Goal: Information Seeking & Learning: Learn about a topic

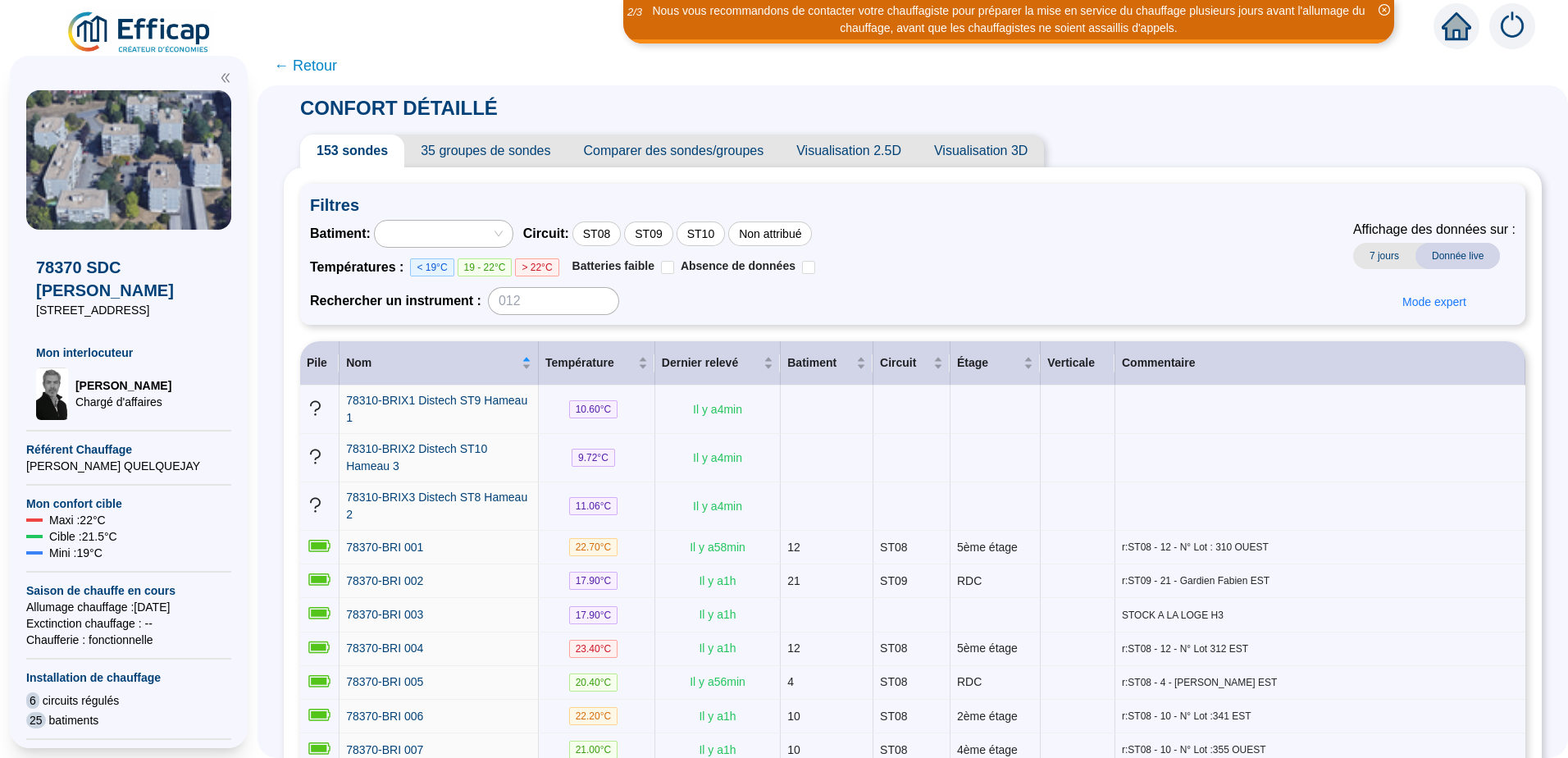
click at [472, 229] on div at bounding box center [435, 233] width 114 height 23
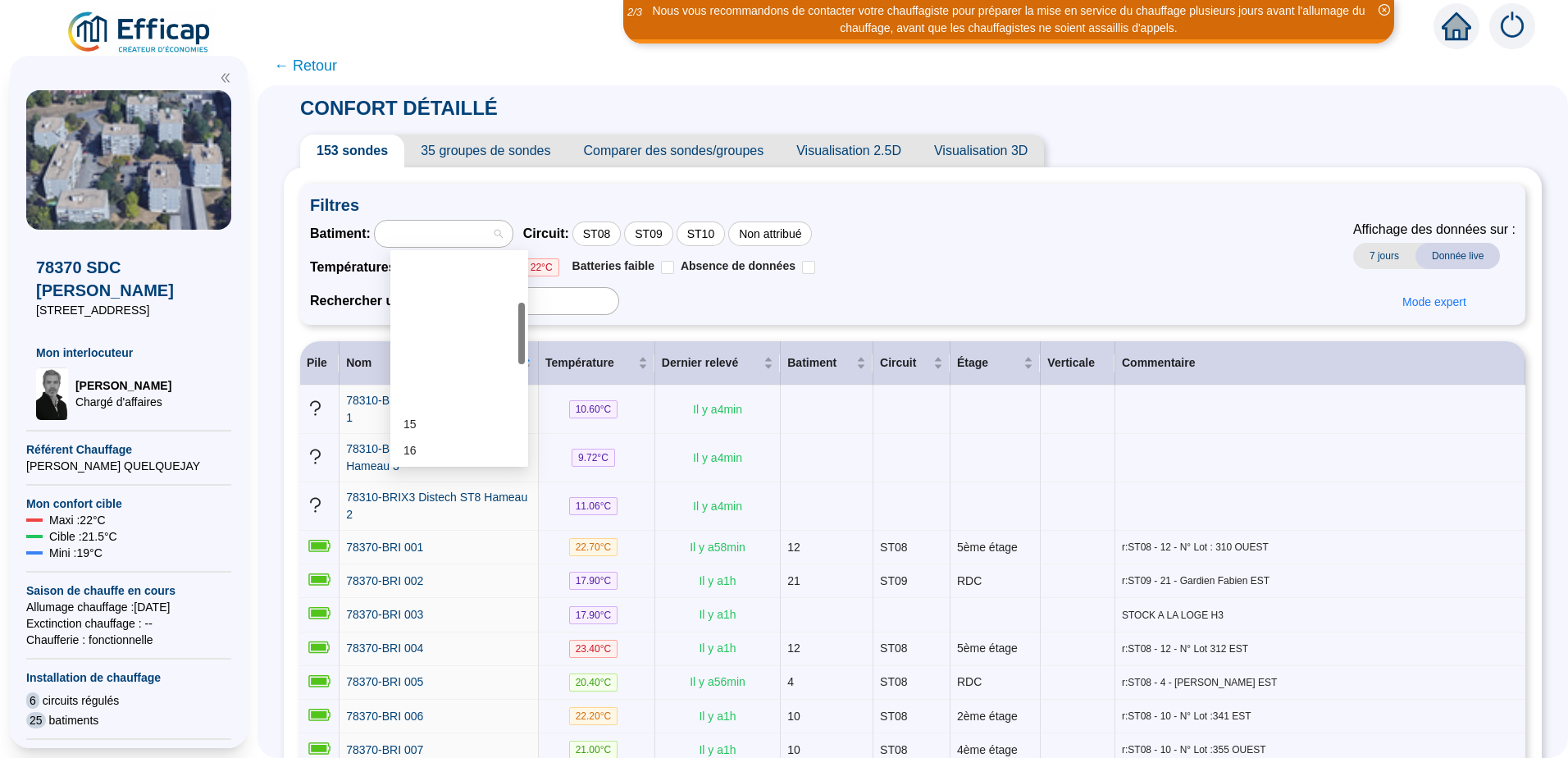
scroll to position [246, 0]
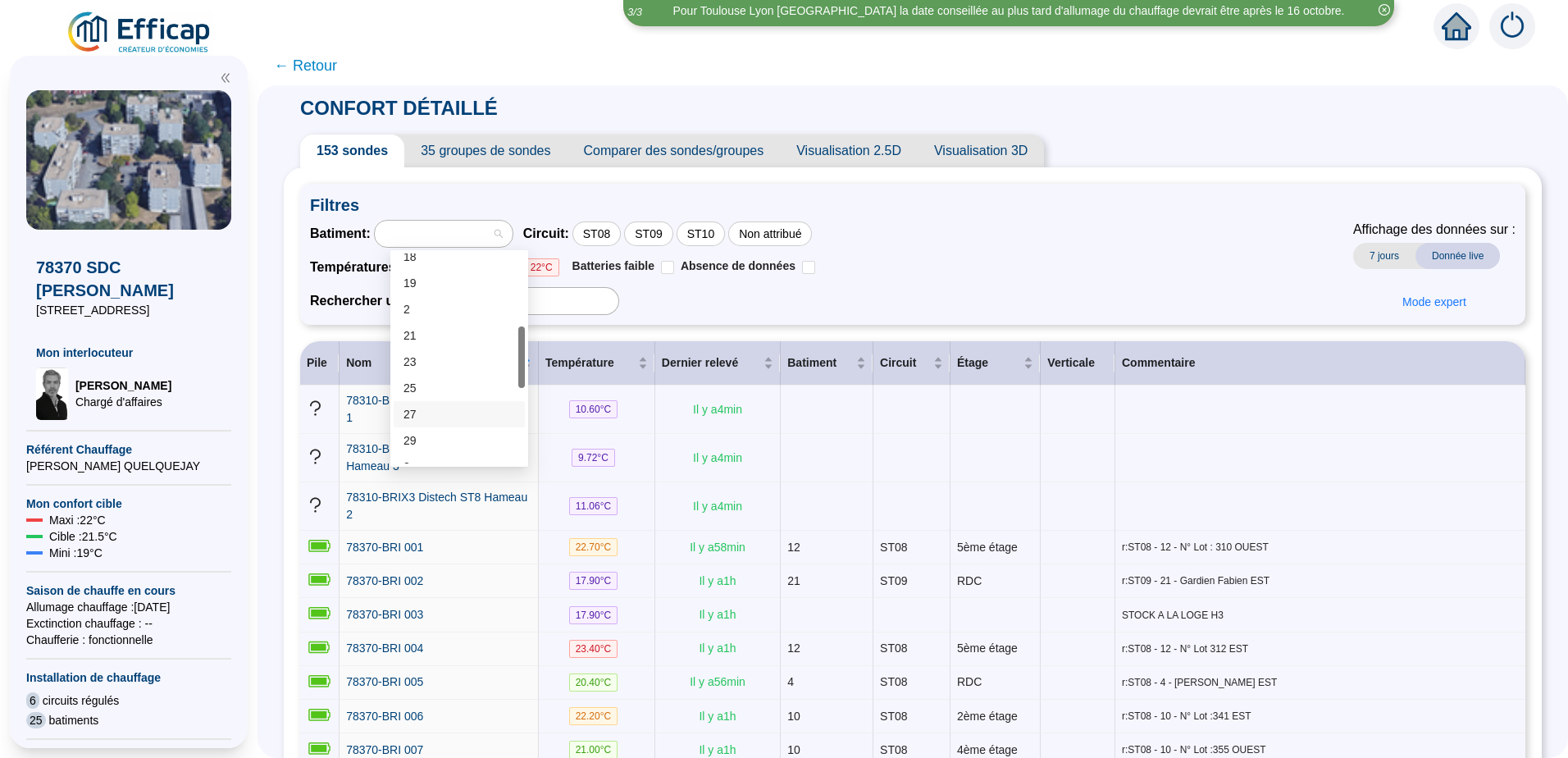
click at [423, 411] on div "27" at bounding box center [459, 415] width 111 height 17
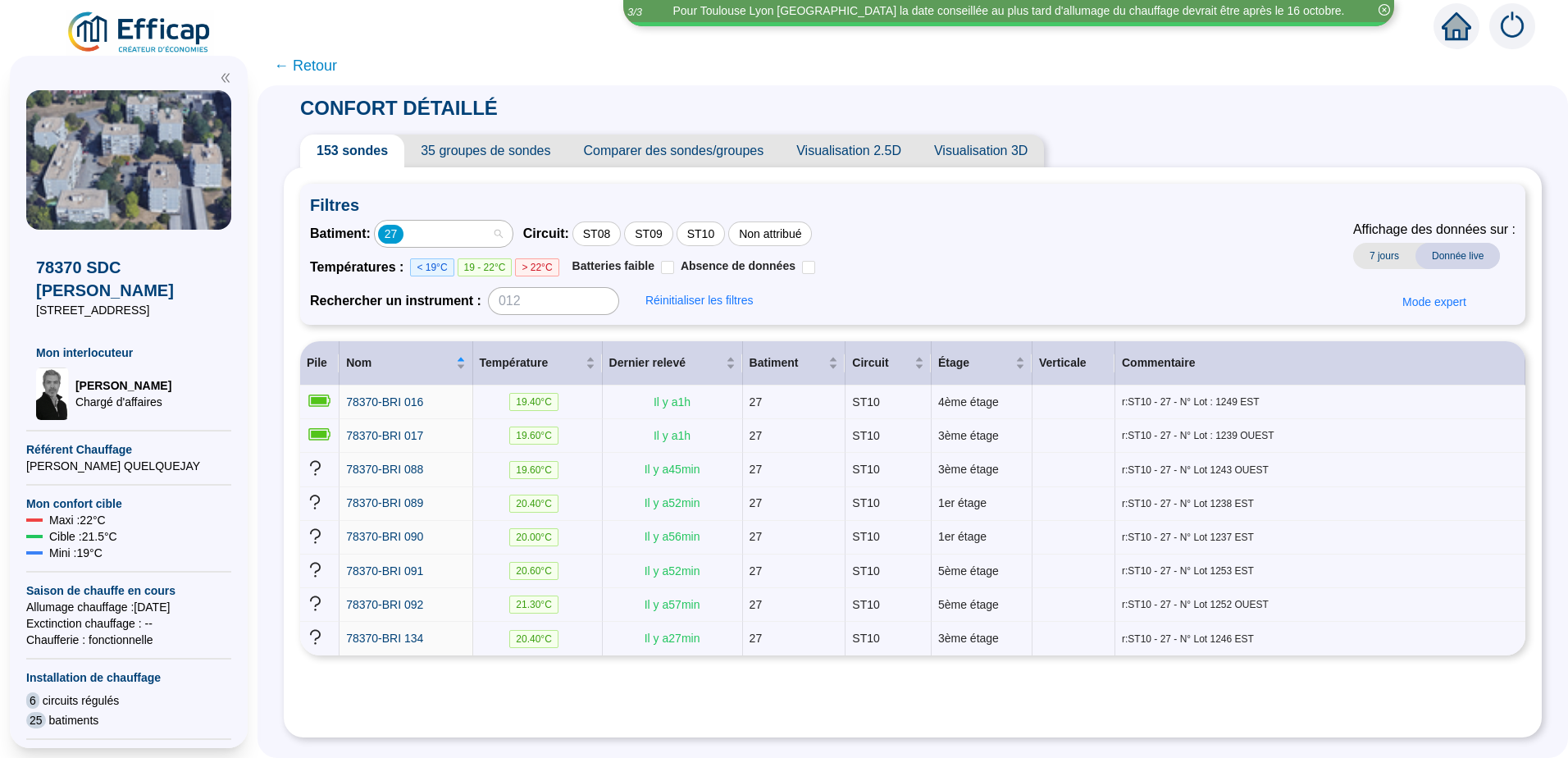
click at [512, 227] on div "27" at bounding box center [443, 233] width 137 height 26
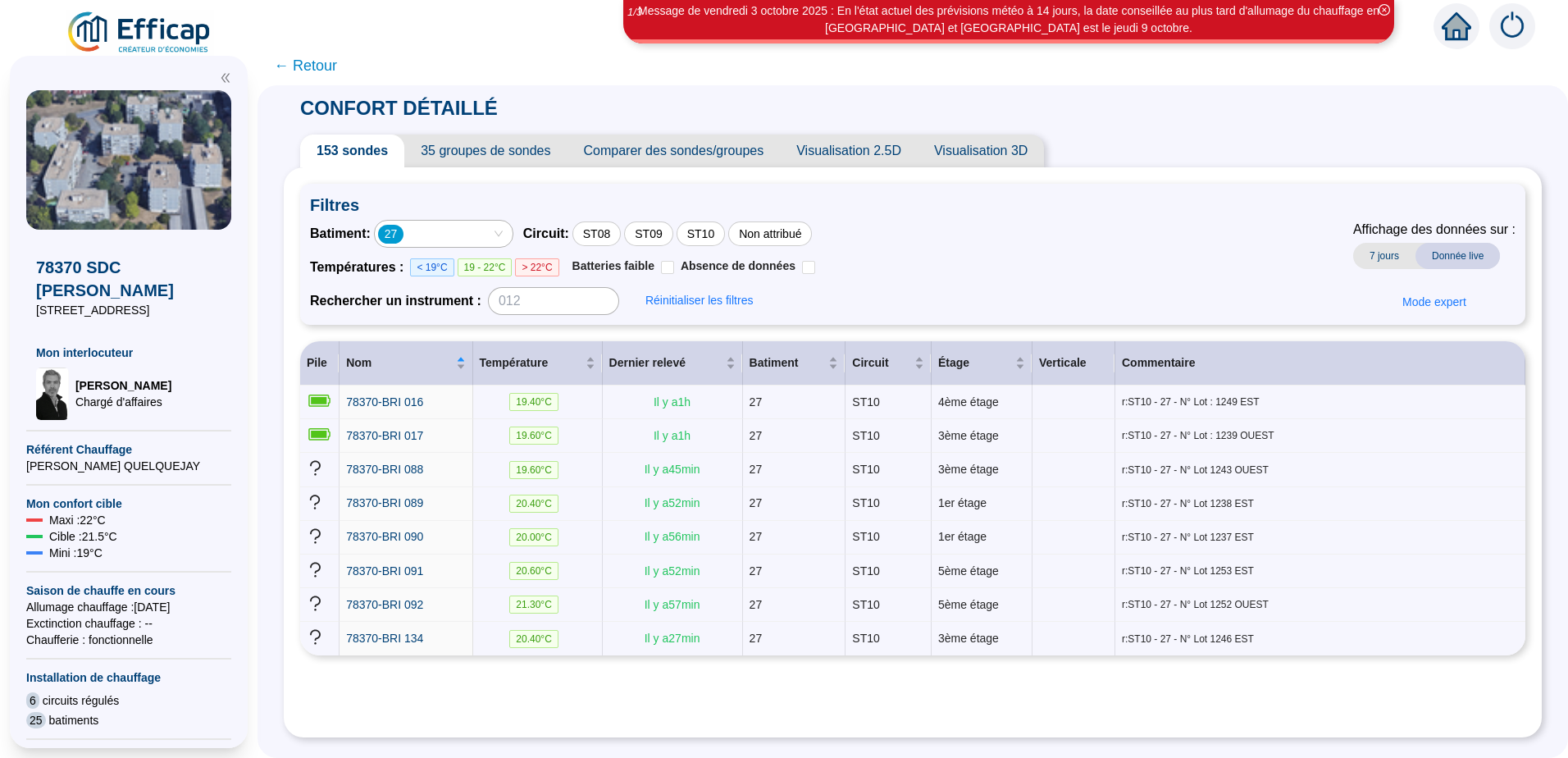
click at [492, 232] on div "27" at bounding box center [435, 233] width 114 height 23
click at [477, 151] on span "35 groupes de sondes" at bounding box center [486, 151] width 162 height 33
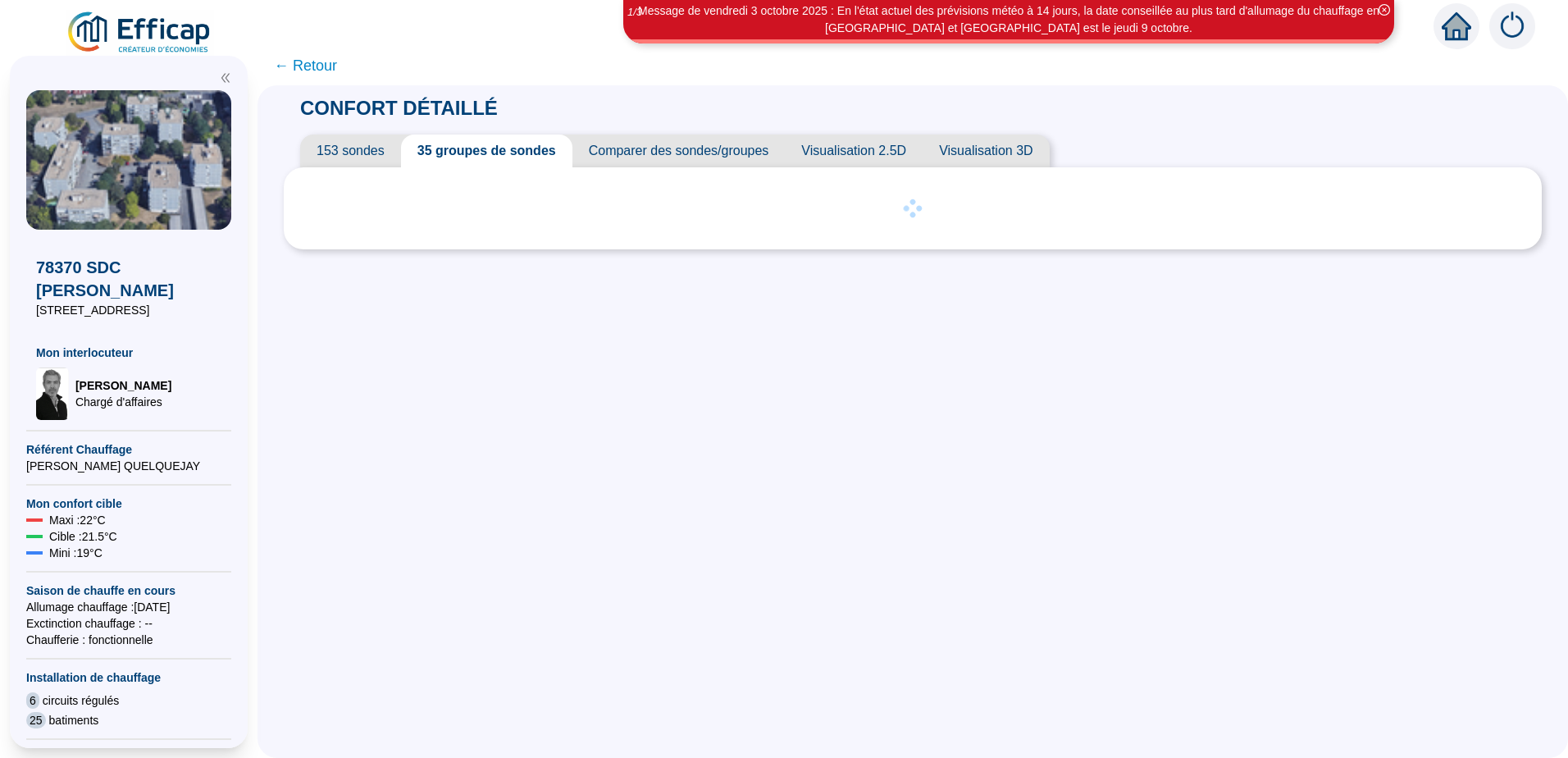
click at [639, 152] on span "Comparer des sondes/groupes" at bounding box center [679, 151] width 213 height 33
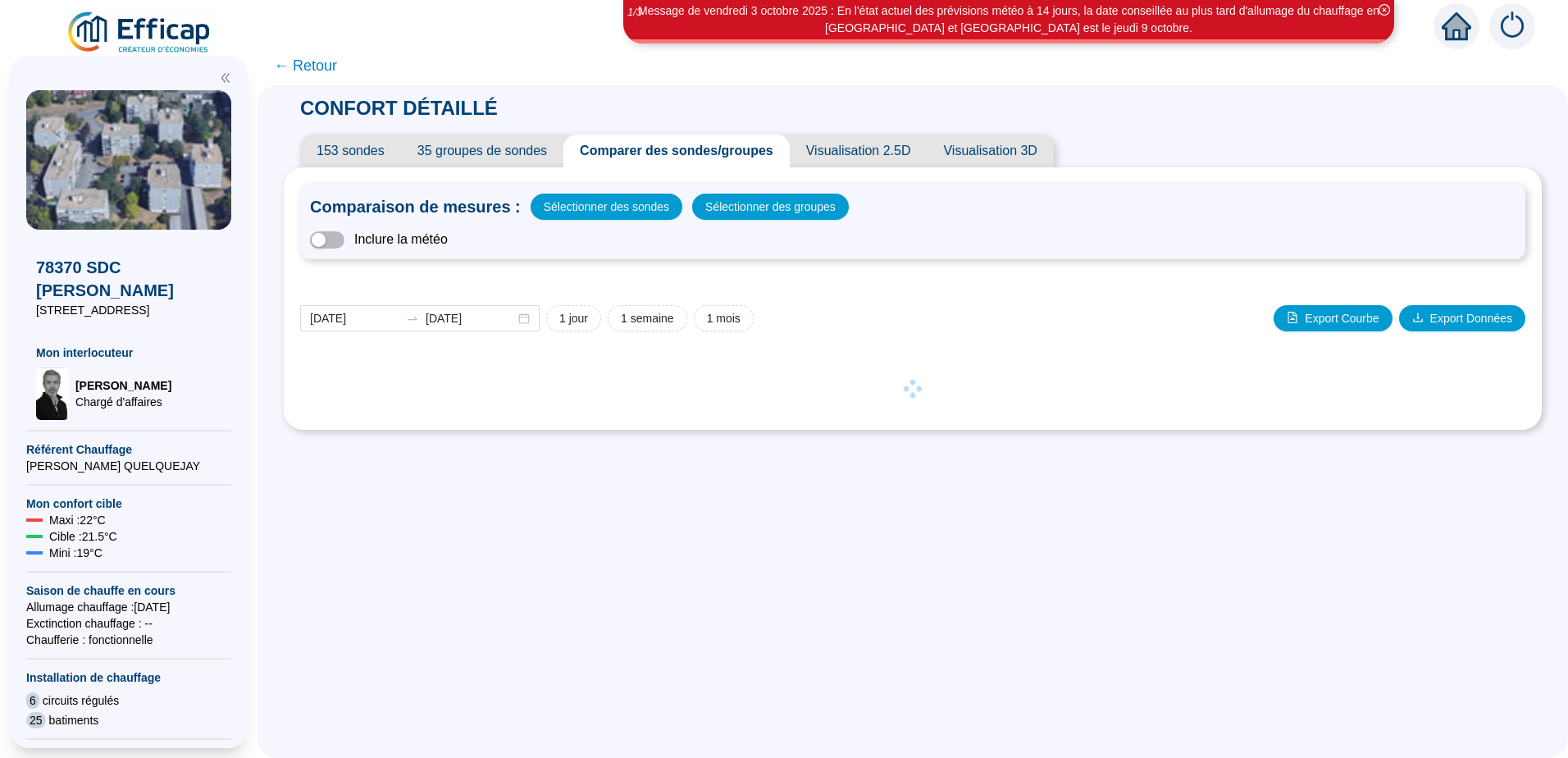
click at [334, 68] on span "← Retour" at bounding box center [305, 66] width 63 height 23
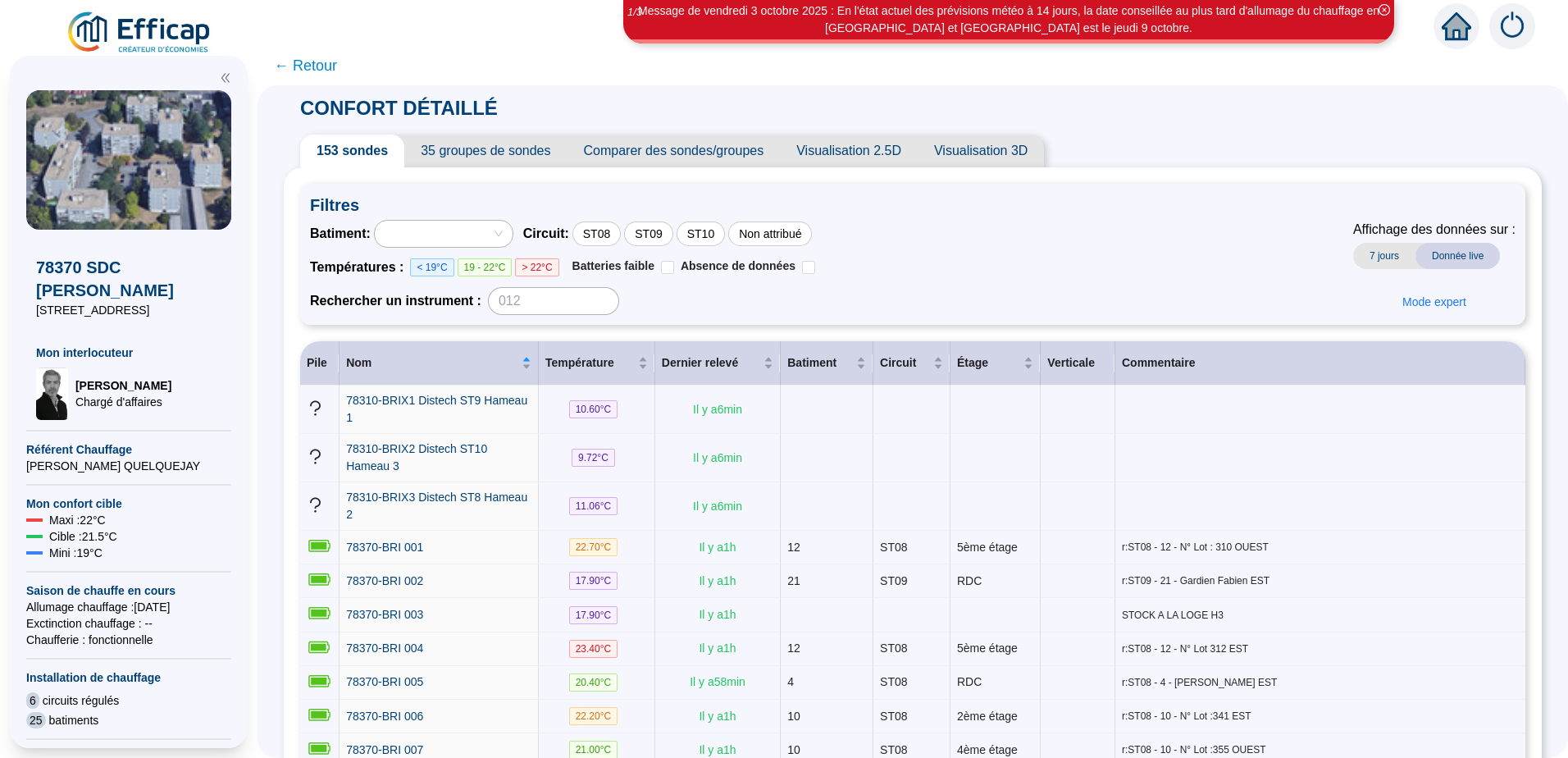
click at [1374, 257] on span "7 jours" at bounding box center [1385, 256] width 62 height 26
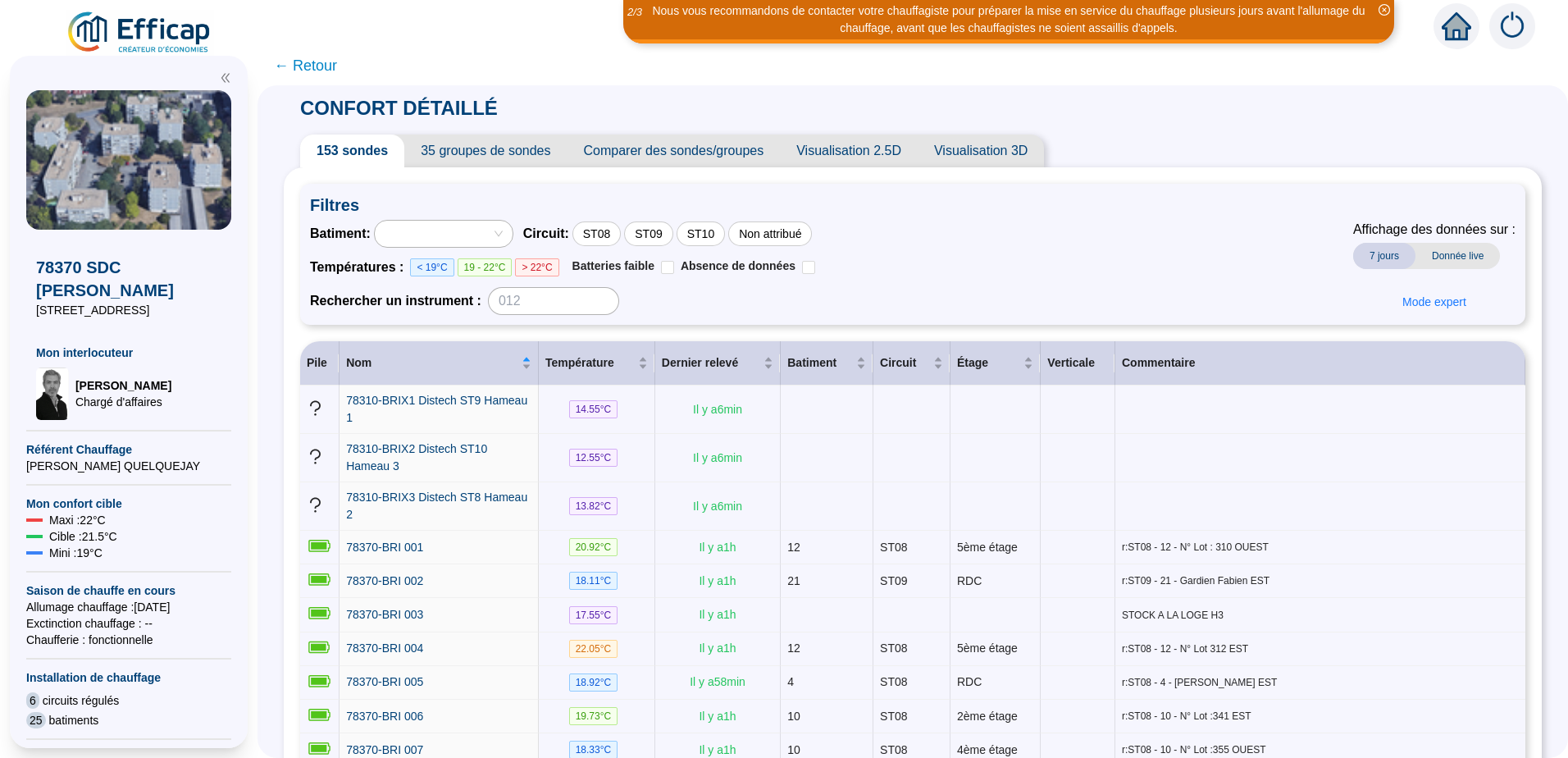
click at [1467, 255] on span "Donnée live" at bounding box center [1458, 256] width 85 height 26
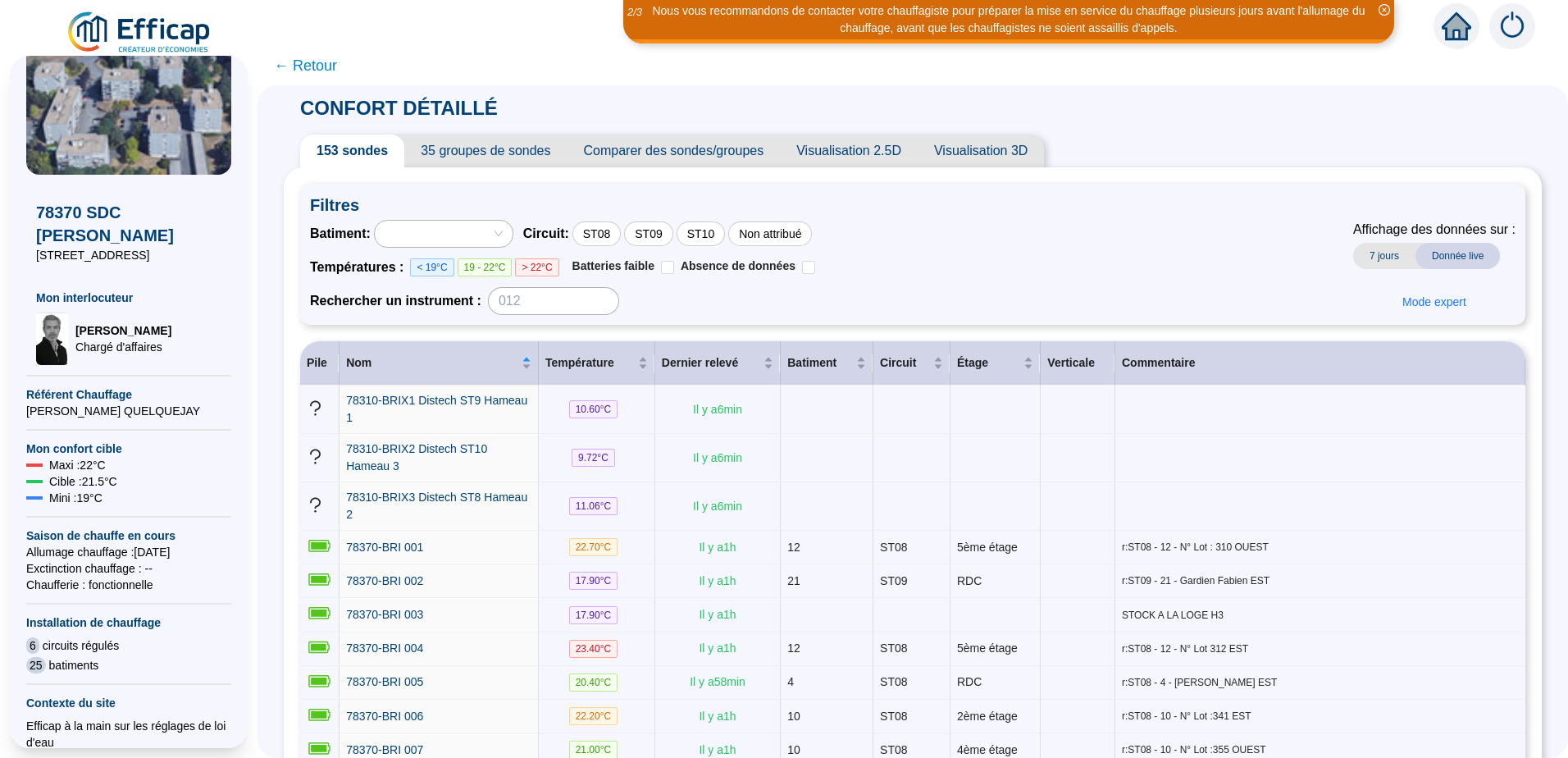
scroll to position [332, 0]
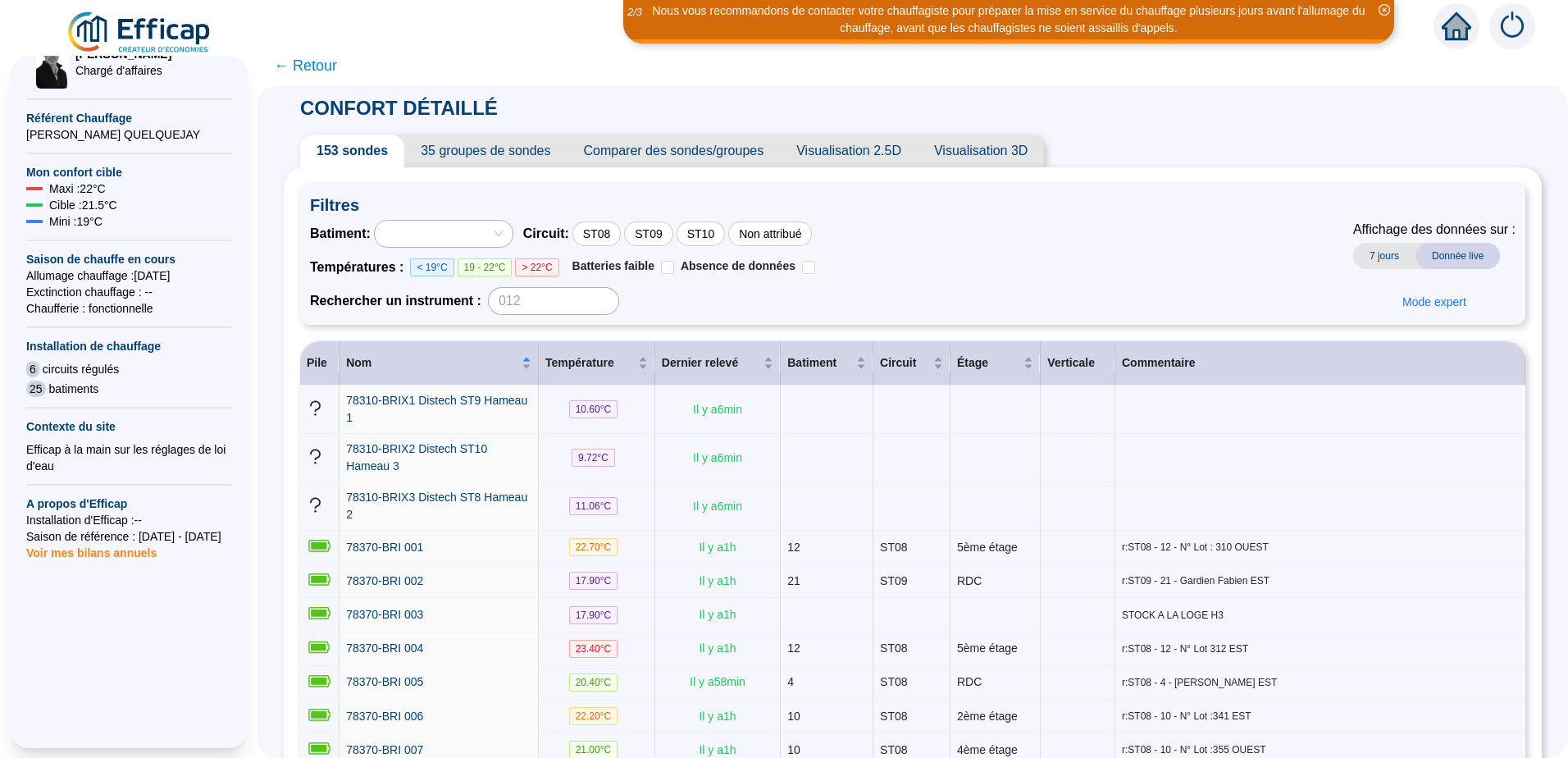
click at [321, 65] on span "← Retour" at bounding box center [305, 66] width 63 height 23
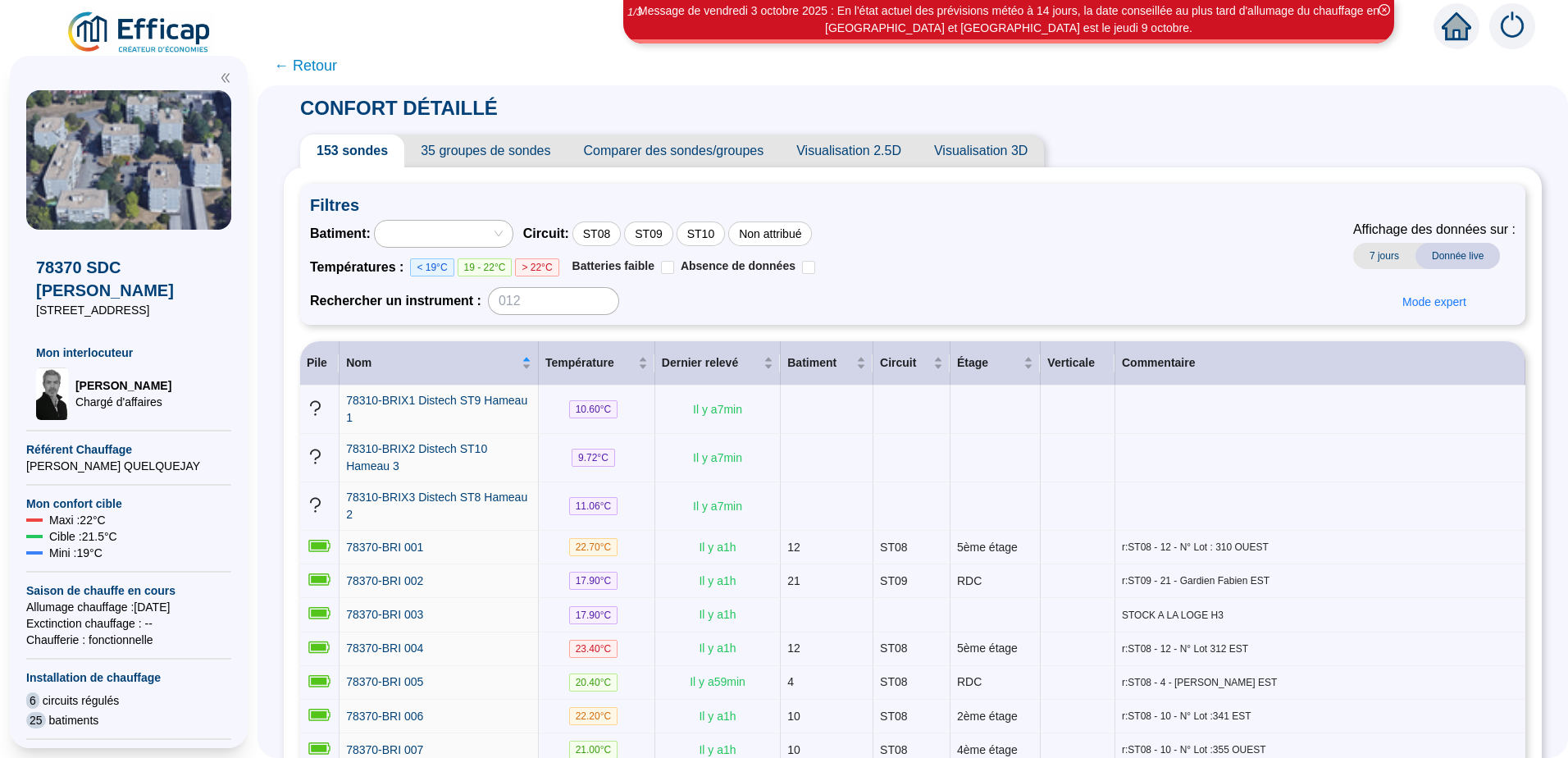
click at [1456, 33] on icon "home" at bounding box center [1457, 26] width 29 height 29
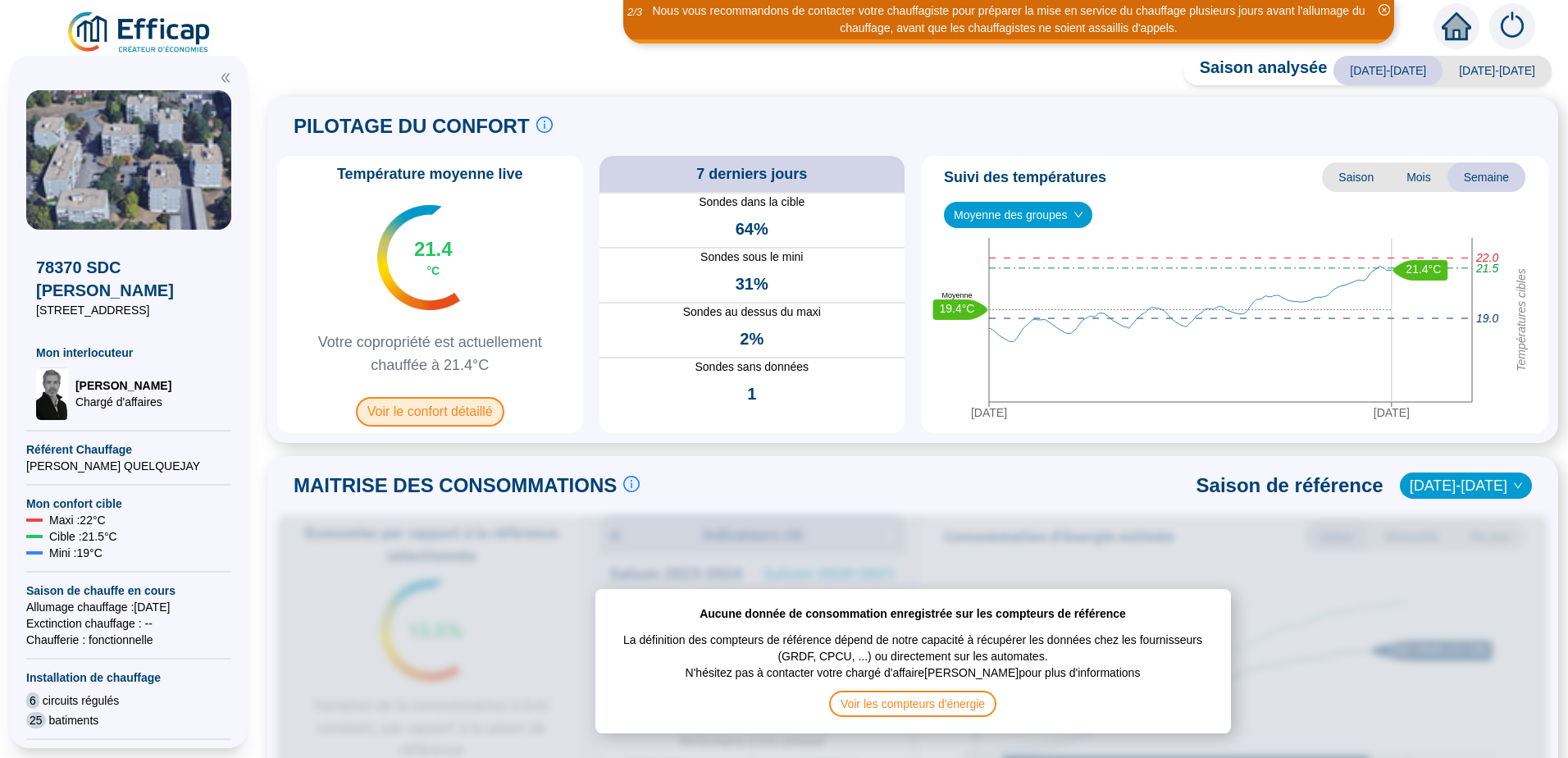
click at [452, 418] on span "Voir le confort détaillé" at bounding box center [430, 412] width 149 height 29
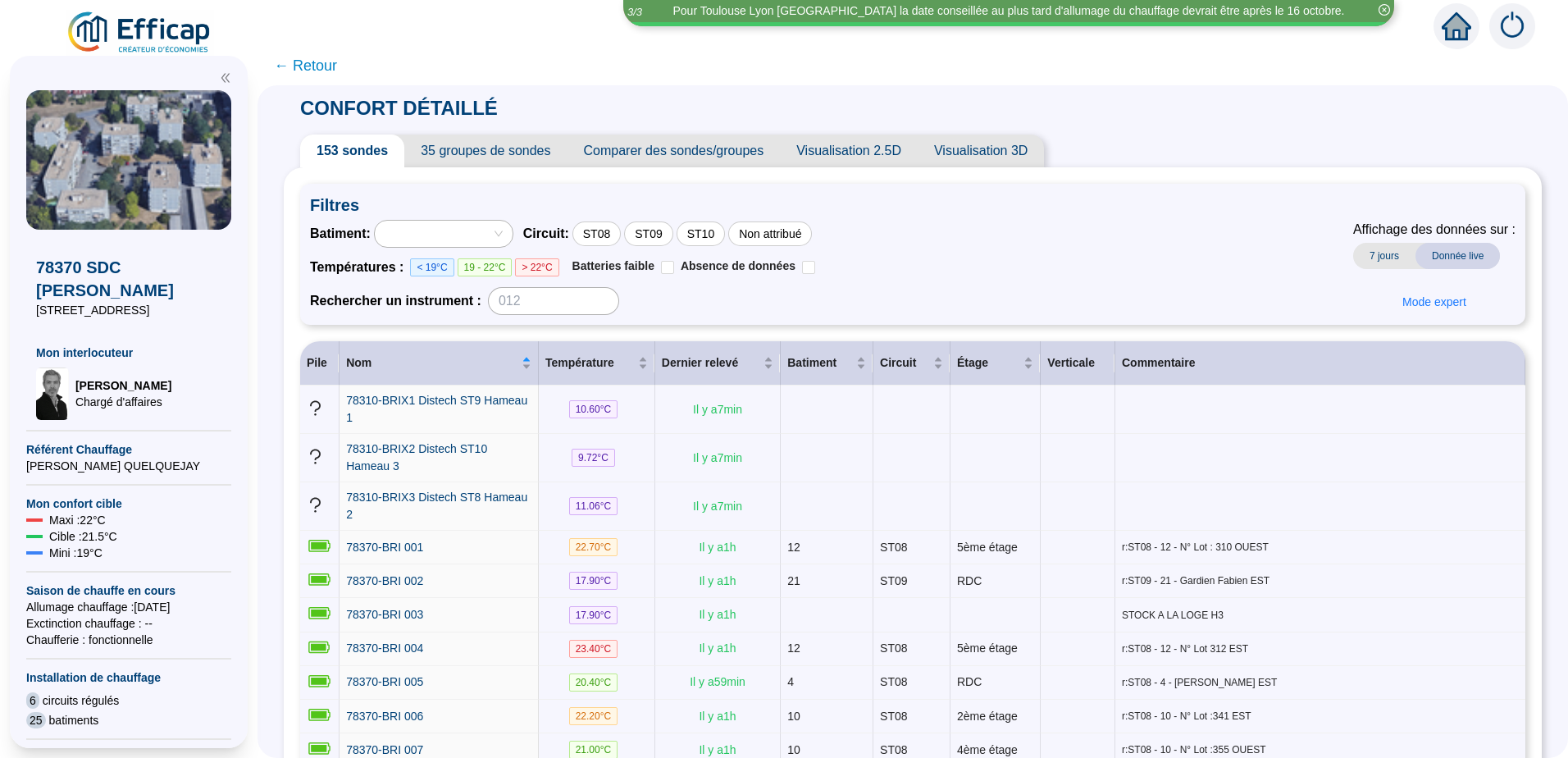
click at [437, 269] on span "< 19°C" at bounding box center [432, 267] width 43 height 18
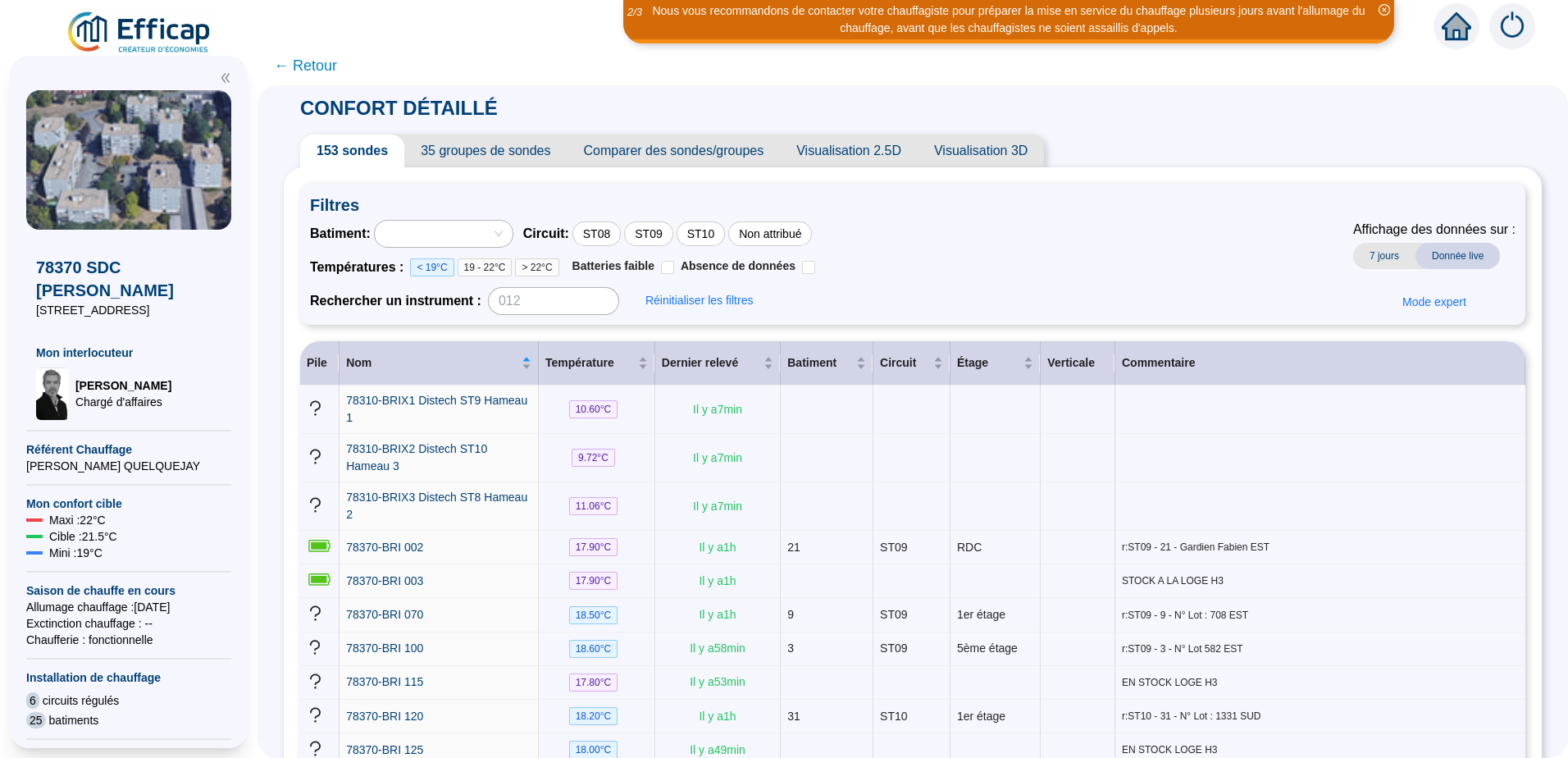
click at [496, 267] on span "19 - 22°C" at bounding box center [486, 267] width 55 height 18
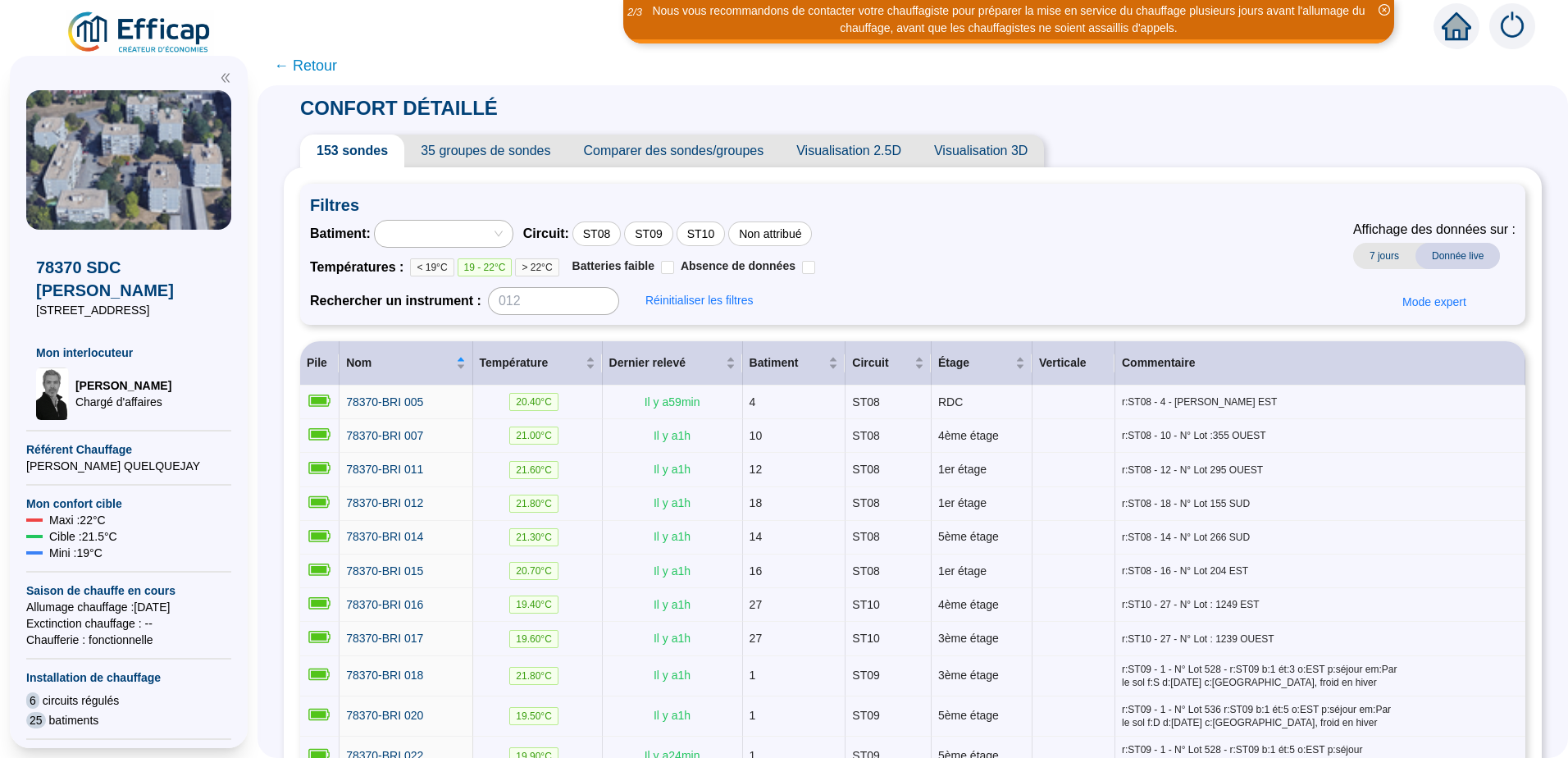
click at [543, 270] on span "> 22°C" at bounding box center [536, 267] width 43 height 18
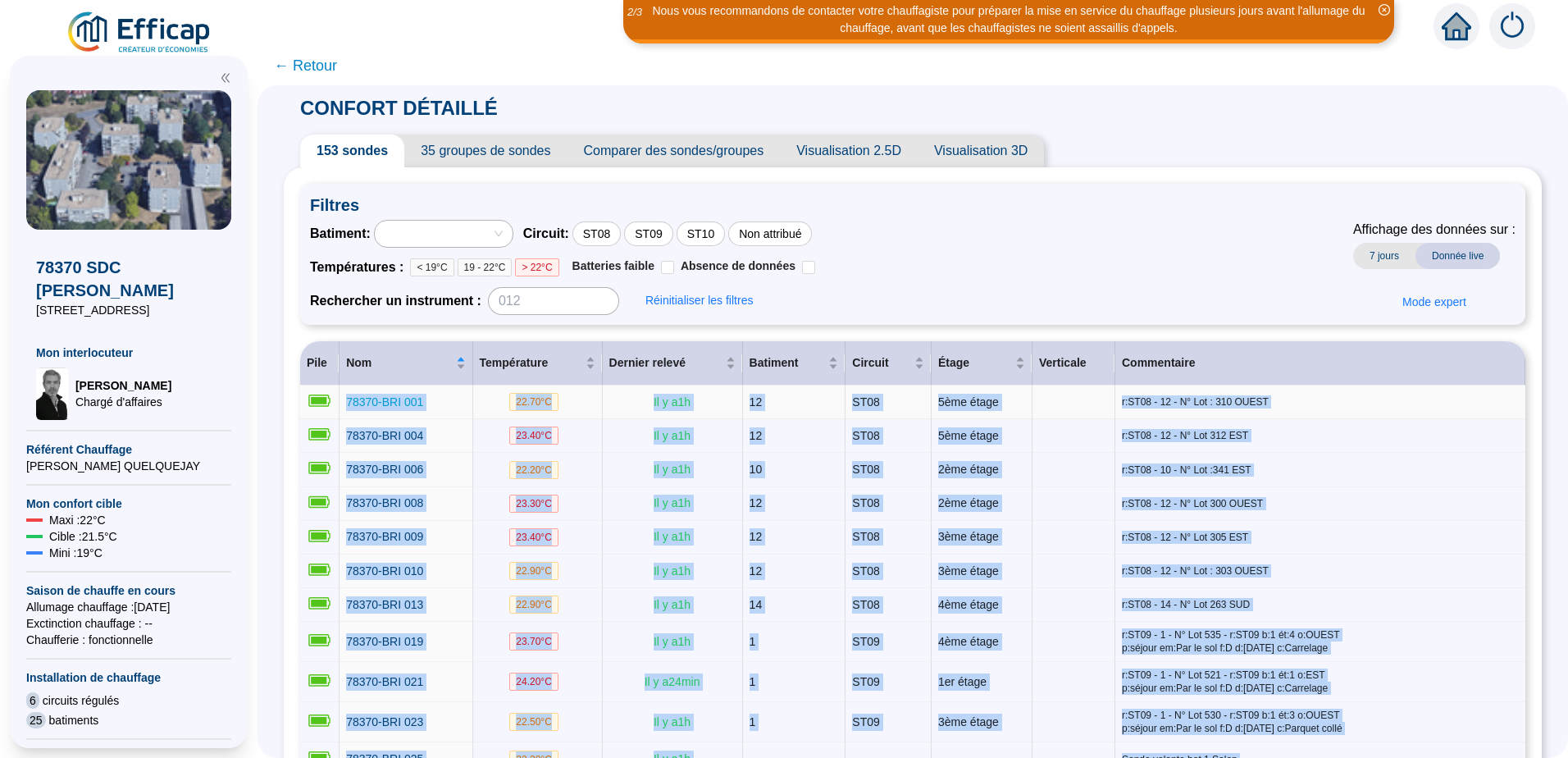
drag, startPoint x: 580, startPoint y: 655, endPoint x: 361, endPoint y: 404, distance: 333.1
drag, startPoint x: 361, startPoint y: 404, endPoint x: 375, endPoint y: 398, distance: 15.2
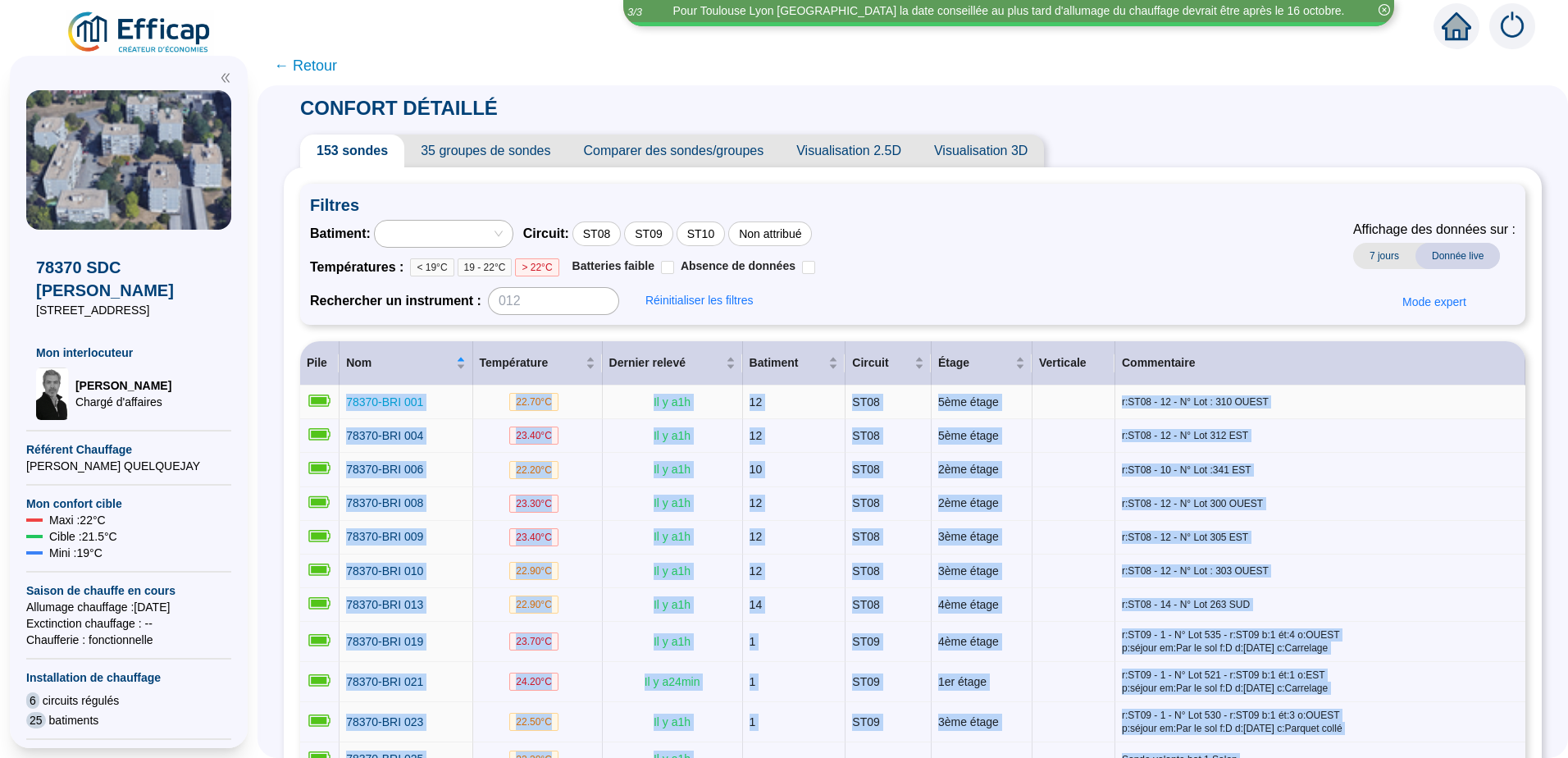
copy tbody "79201-LOR 849 89.53 °I Do s a 3 c 33 AD91 2eli seddo e:TE52 - 23 - I° Utl : 828…"
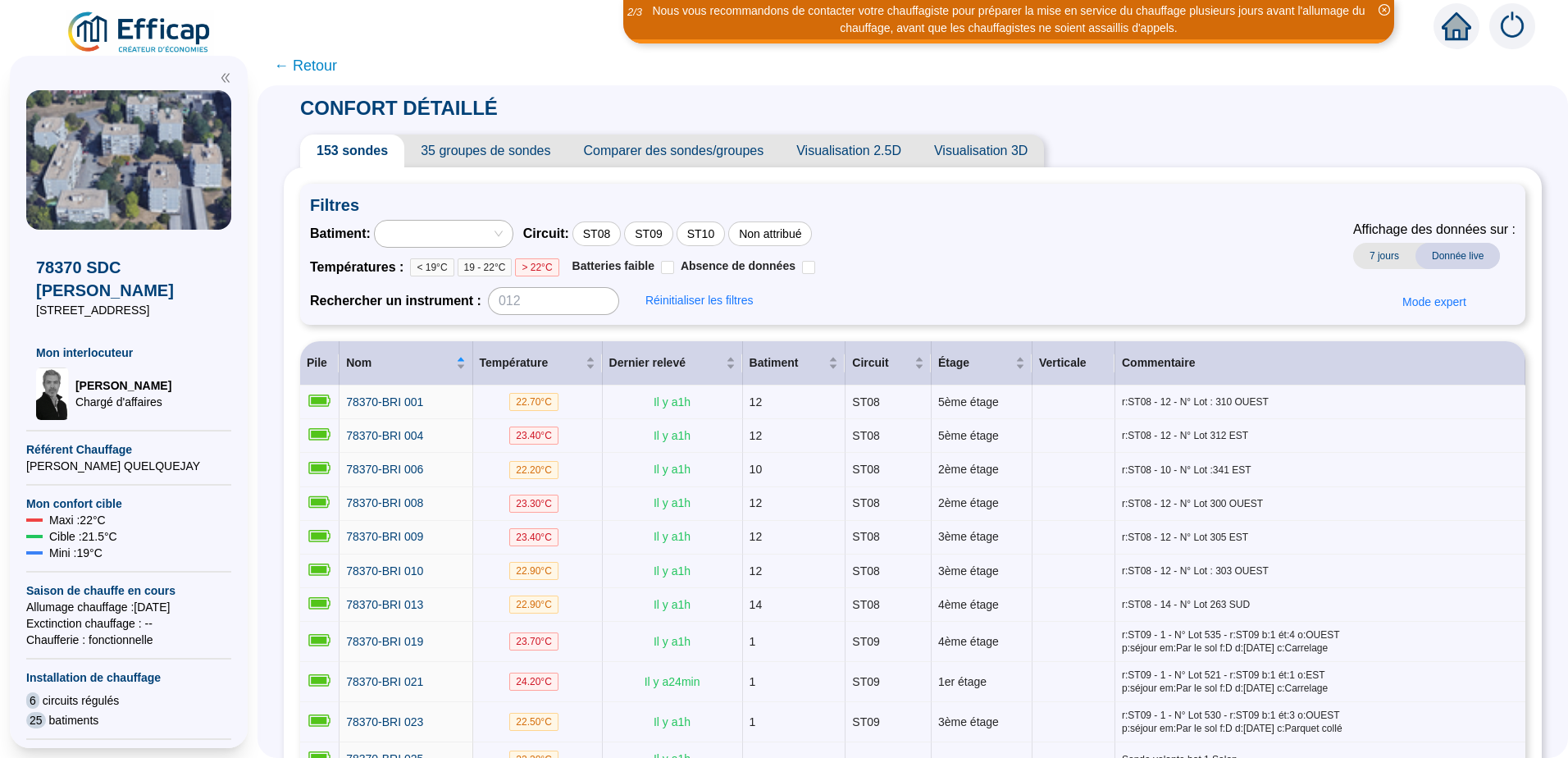
click at [1006, 258] on div "Batiment : Circuit : ST08 ST09 ST10 Non attribué Températures : < 19°C 19 - 22°…" at bounding box center [913, 267] width 1206 height 95
click at [687, 303] on span "Réinitialiser les filtres" at bounding box center [699, 301] width 107 height 17
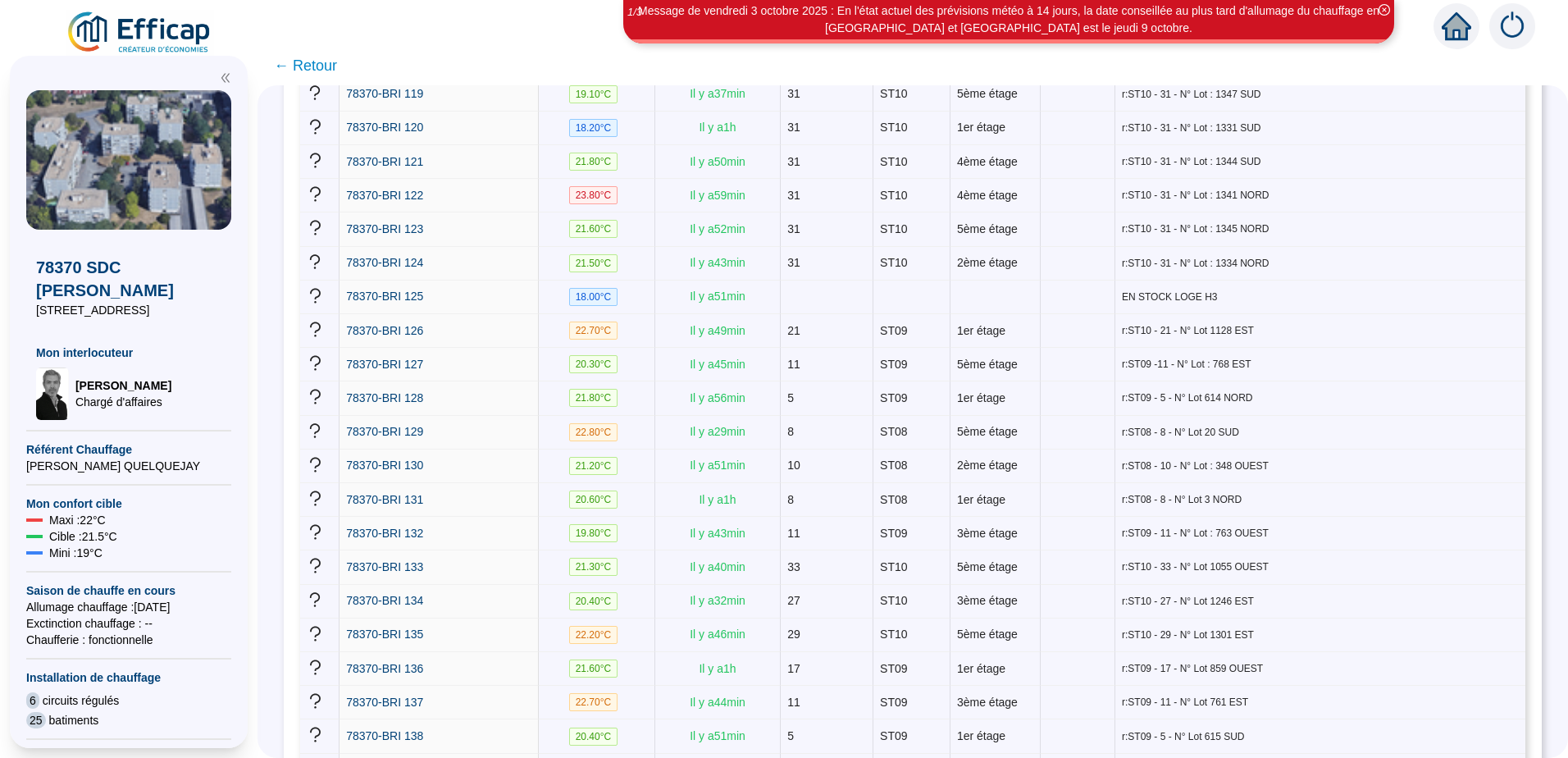
scroll to position [4844, 0]
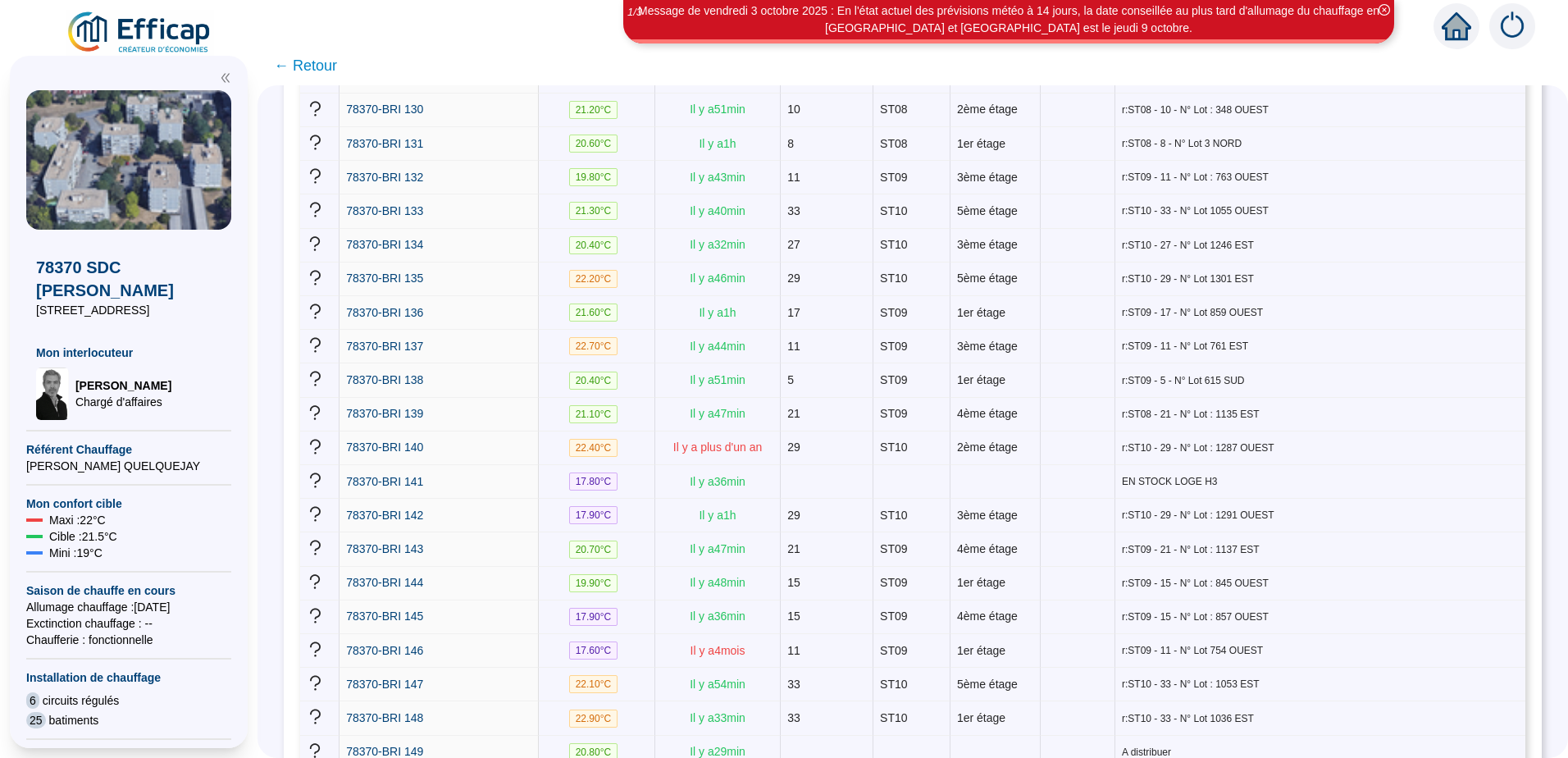
drag, startPoint x: 325, startPoint y: 351, endPoint x: 1325, endPoint y: 657, distance: 1045.8
copy table "P"
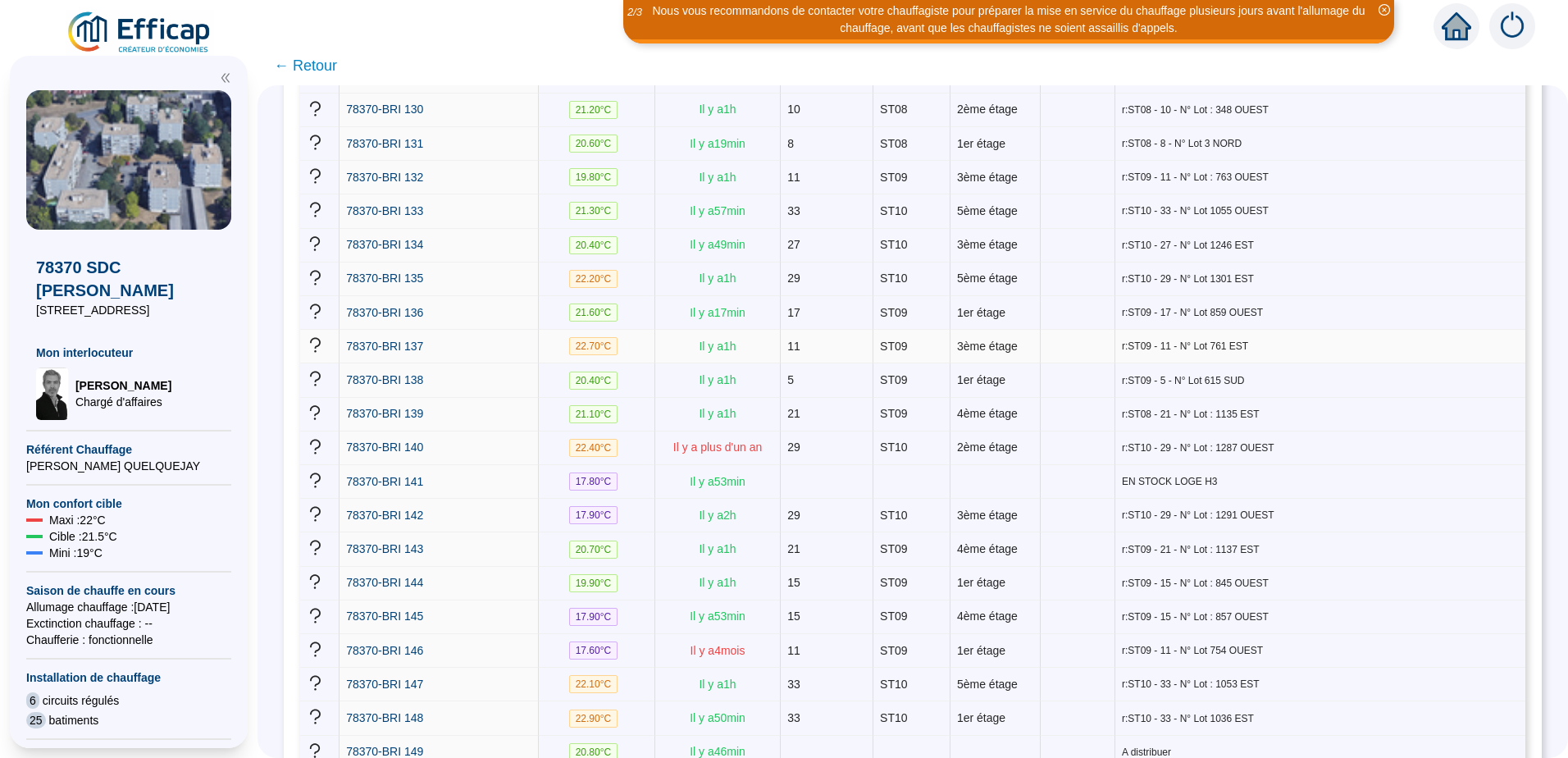
click at [1397, 340] on span "r:ST09 - 11 - N° Lot 761 EST" at bounding box center [1321, 346] width 397 height 13
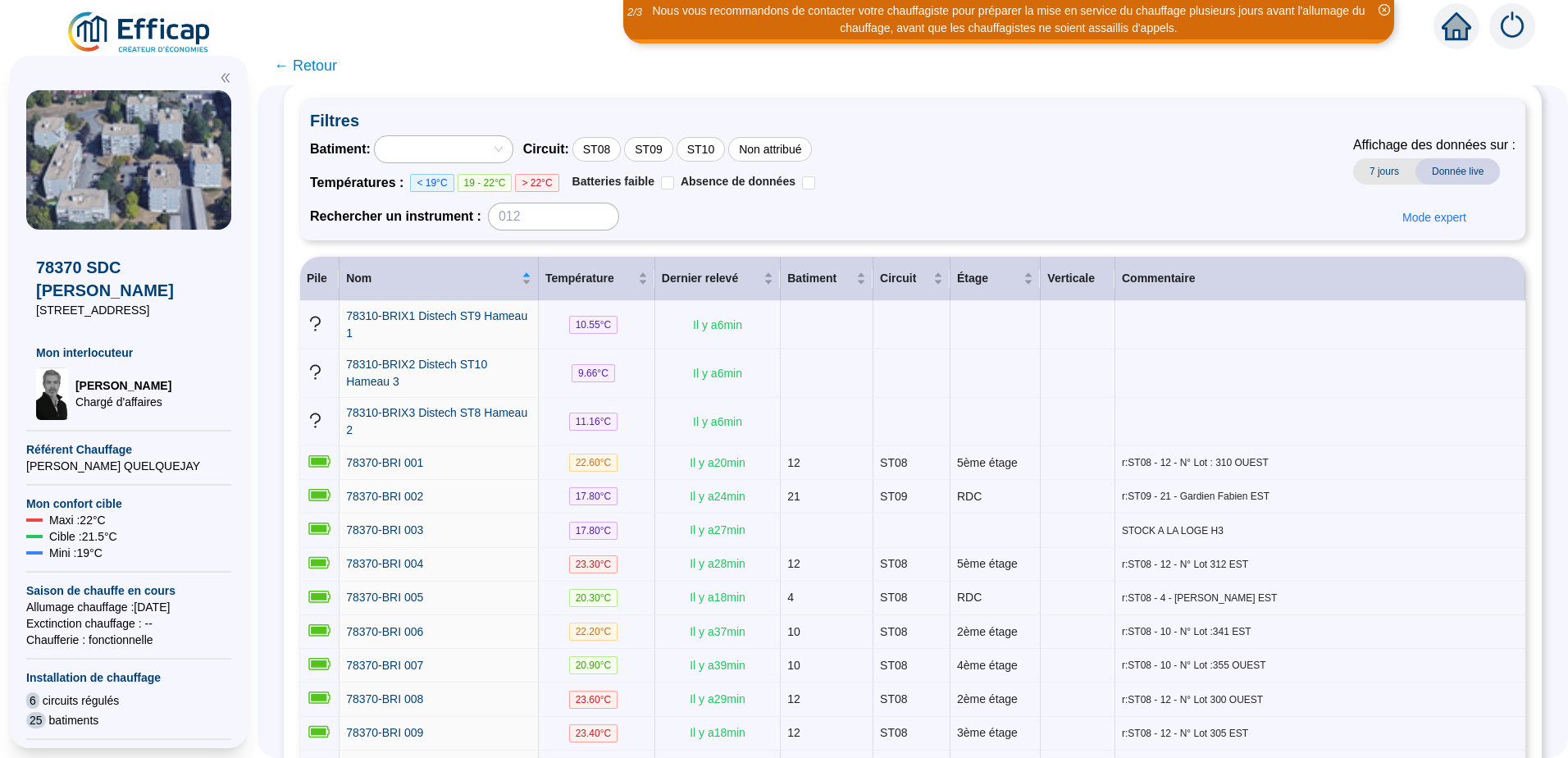
scroll to position [0, 0]
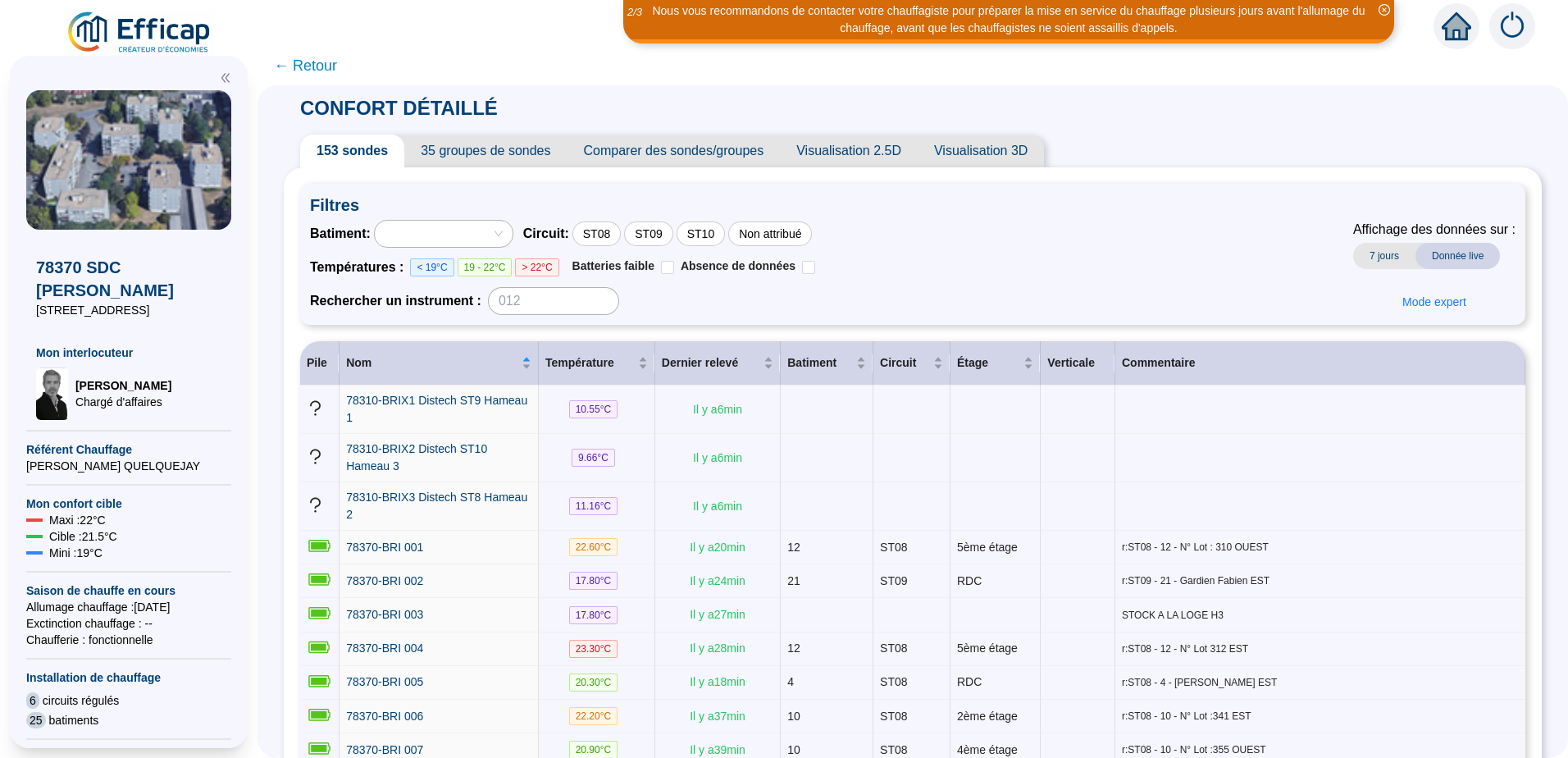
click at [433, 269] on span "< 19°C" at bounding box center [432, 267] width 43 height 18
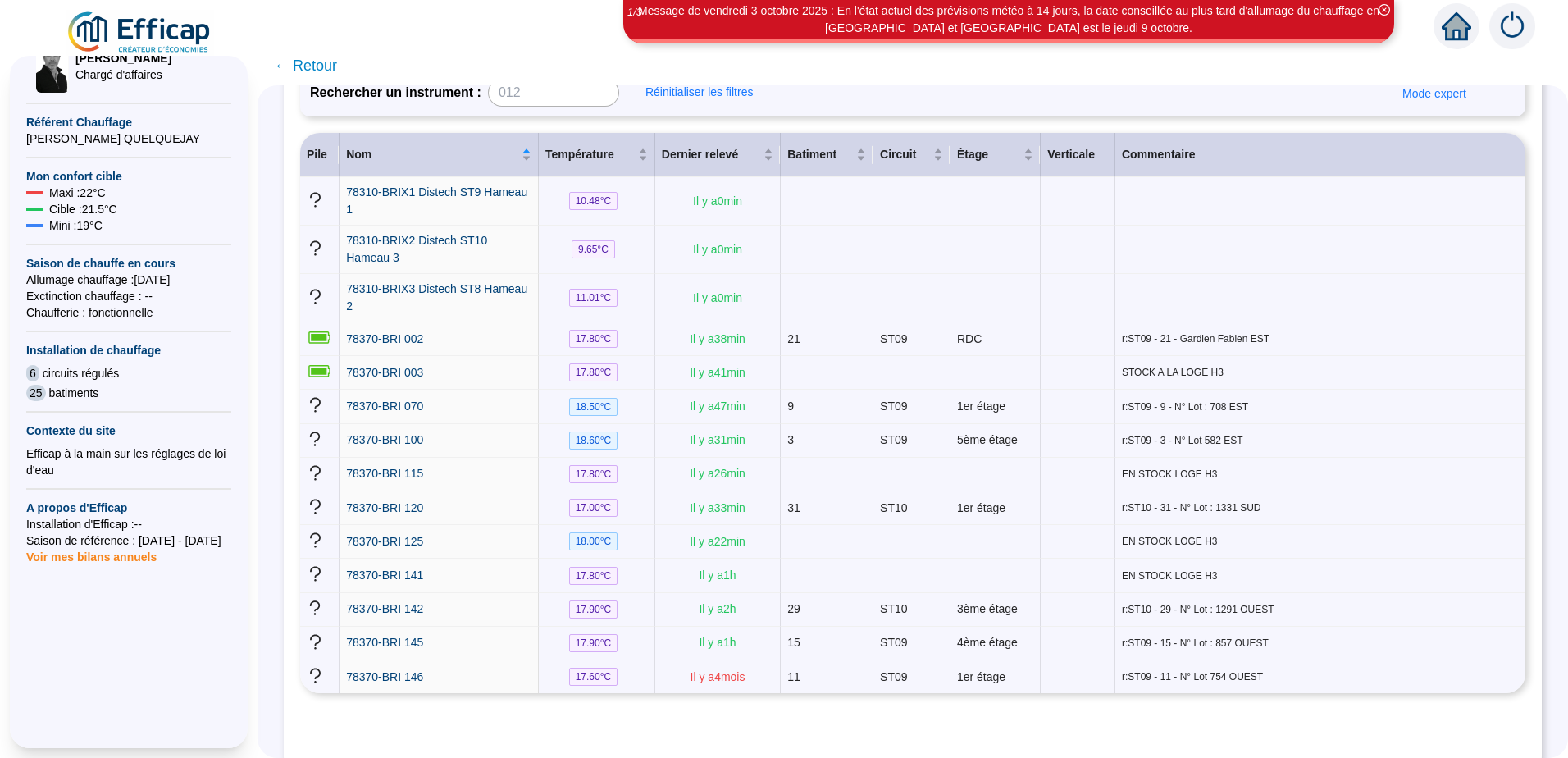
scroll to position [332, 0]
click at [1464, 32] on icon "home" at bounding box center [1457, 26] width 29 height 23
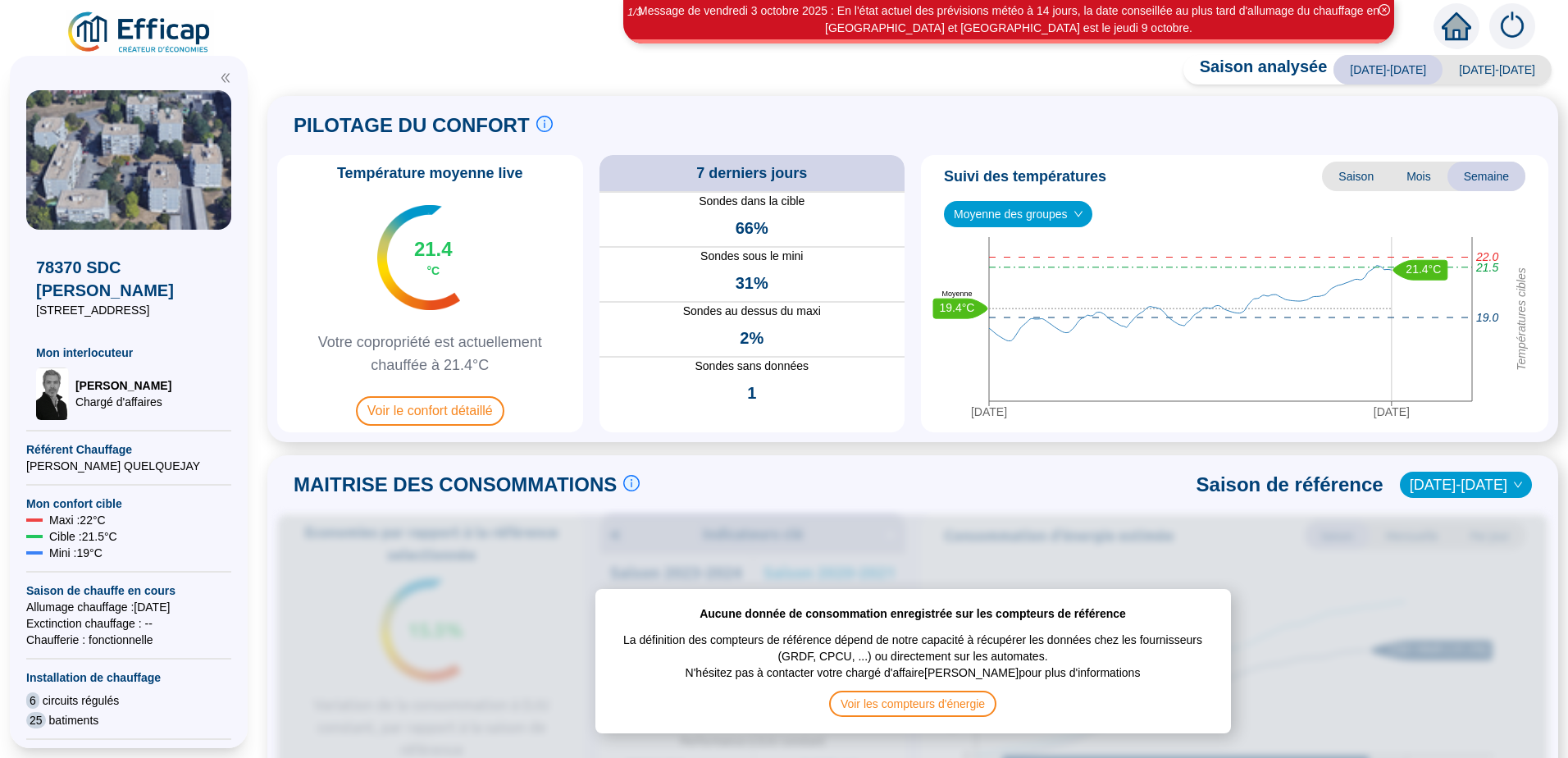
click at [1084, 212] on div "Moyenne des groupes" at bounding box center [1019, 214] width 149 height 26
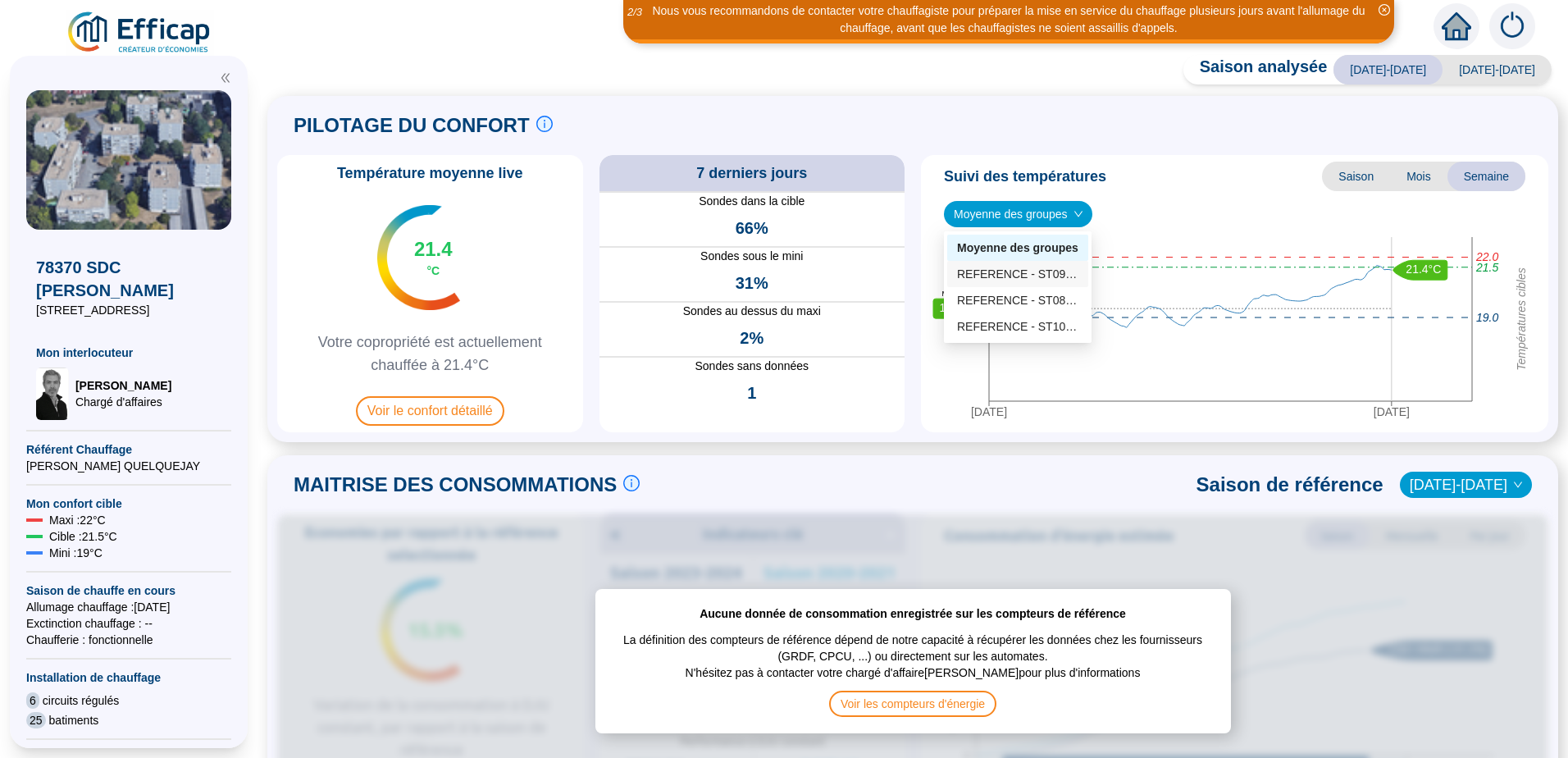
click at [1028, 271] on div "REFERENCE - ST09 - Hameau 2 (57 sondes)" at bounding box center [1018, 275] width 122 height 17
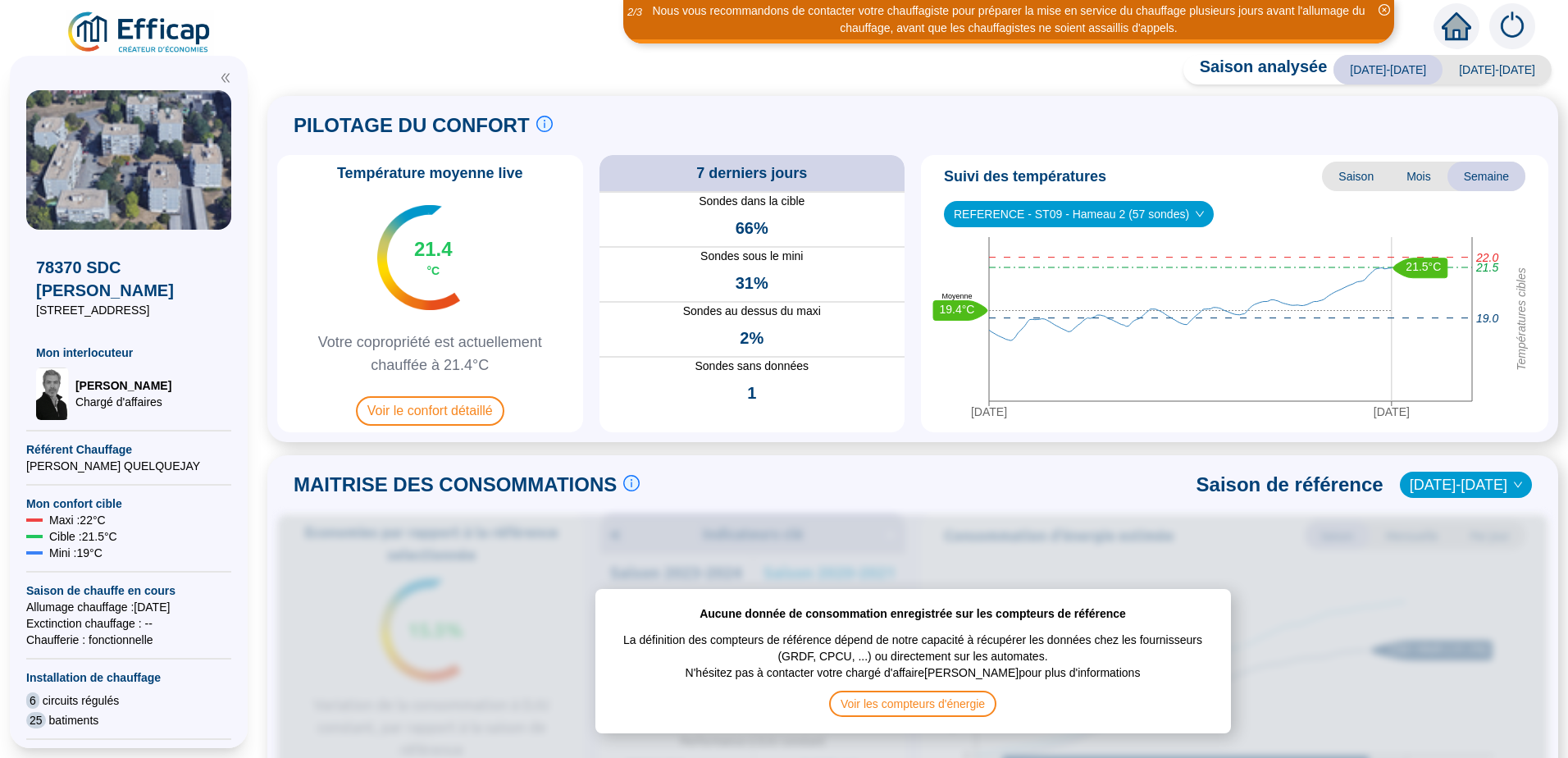
click at [1483, 57] on span "[DATE]-[DATE]" at bounding box center [1497, 70] width 109 height 29
click at [1195, 211] on icon "down" at bounding box center [1199, 213] width 10 height 10
click at [1149, 213] on span "REFERENCE - ST09 - Hameau 2 (57 sondes)" at bounding box center [1079, 214] width 251 height 24
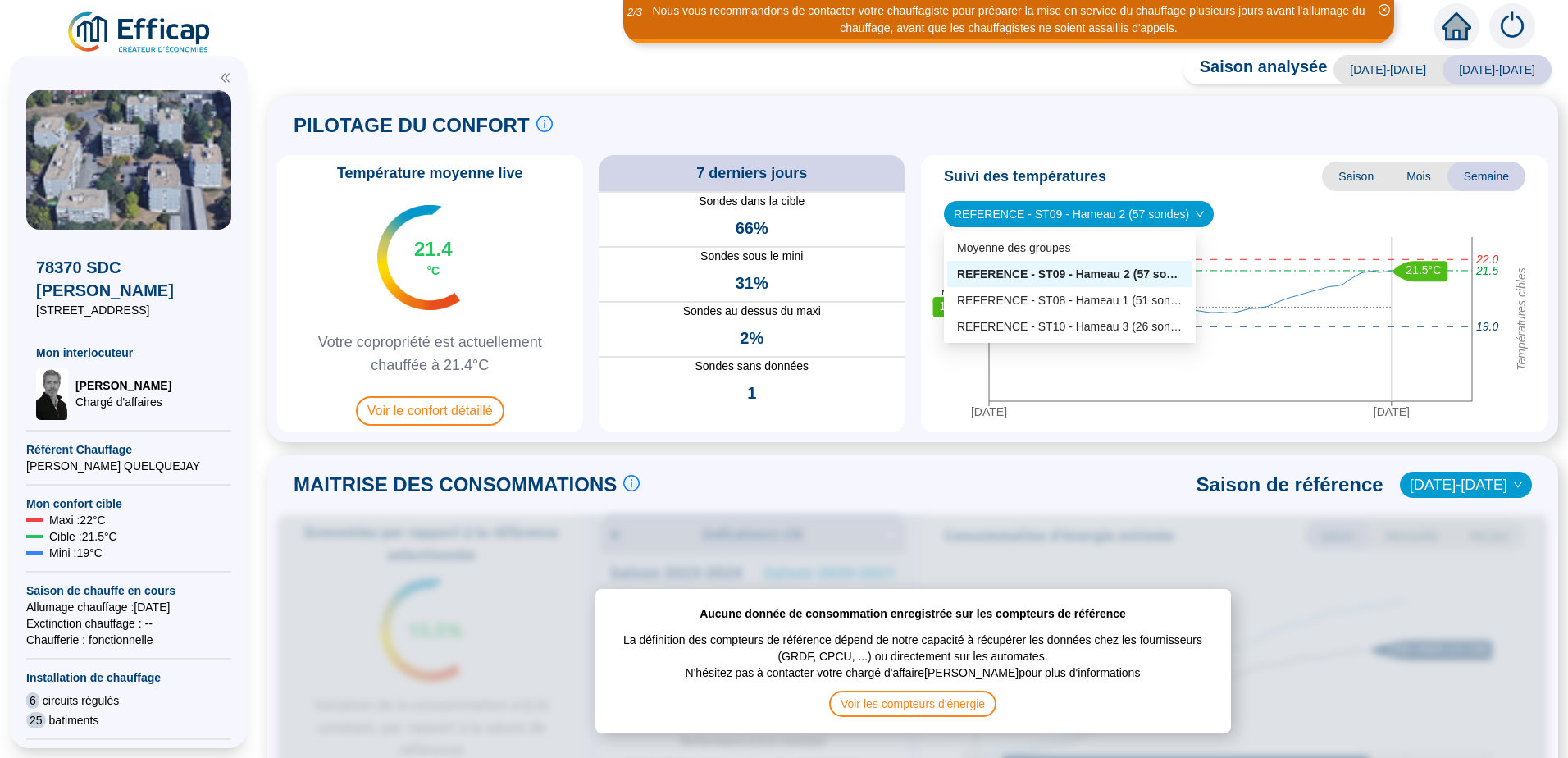
click at [1088, 277] on div "REFERENCE - ST09 - Hameau 2 (57 sondes)" at bounding box center [1070, 275] width 225 height 17
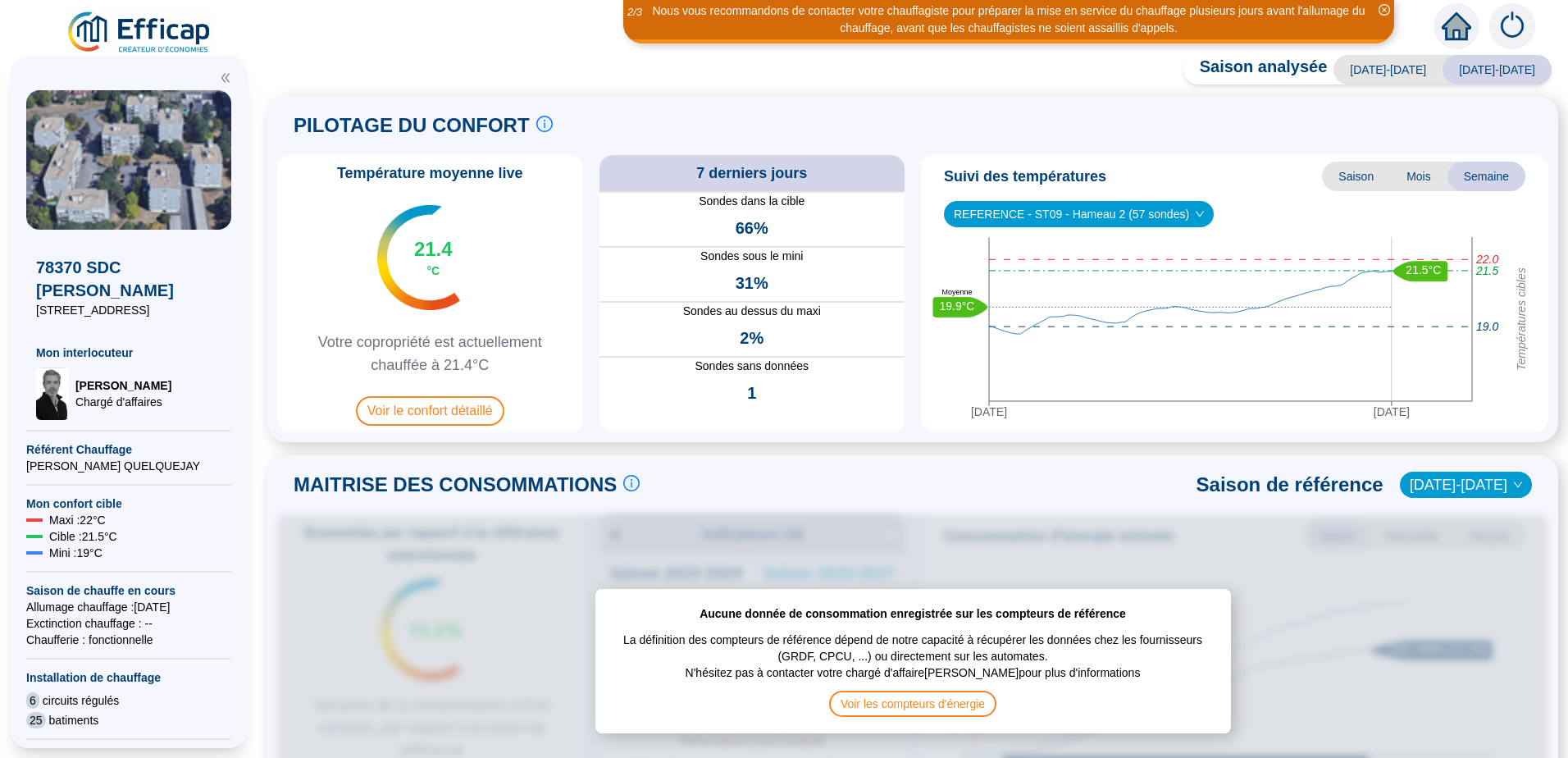
click at [1195, 215] on icon "down" at bounding box center [1199, 213] width 10 height 10
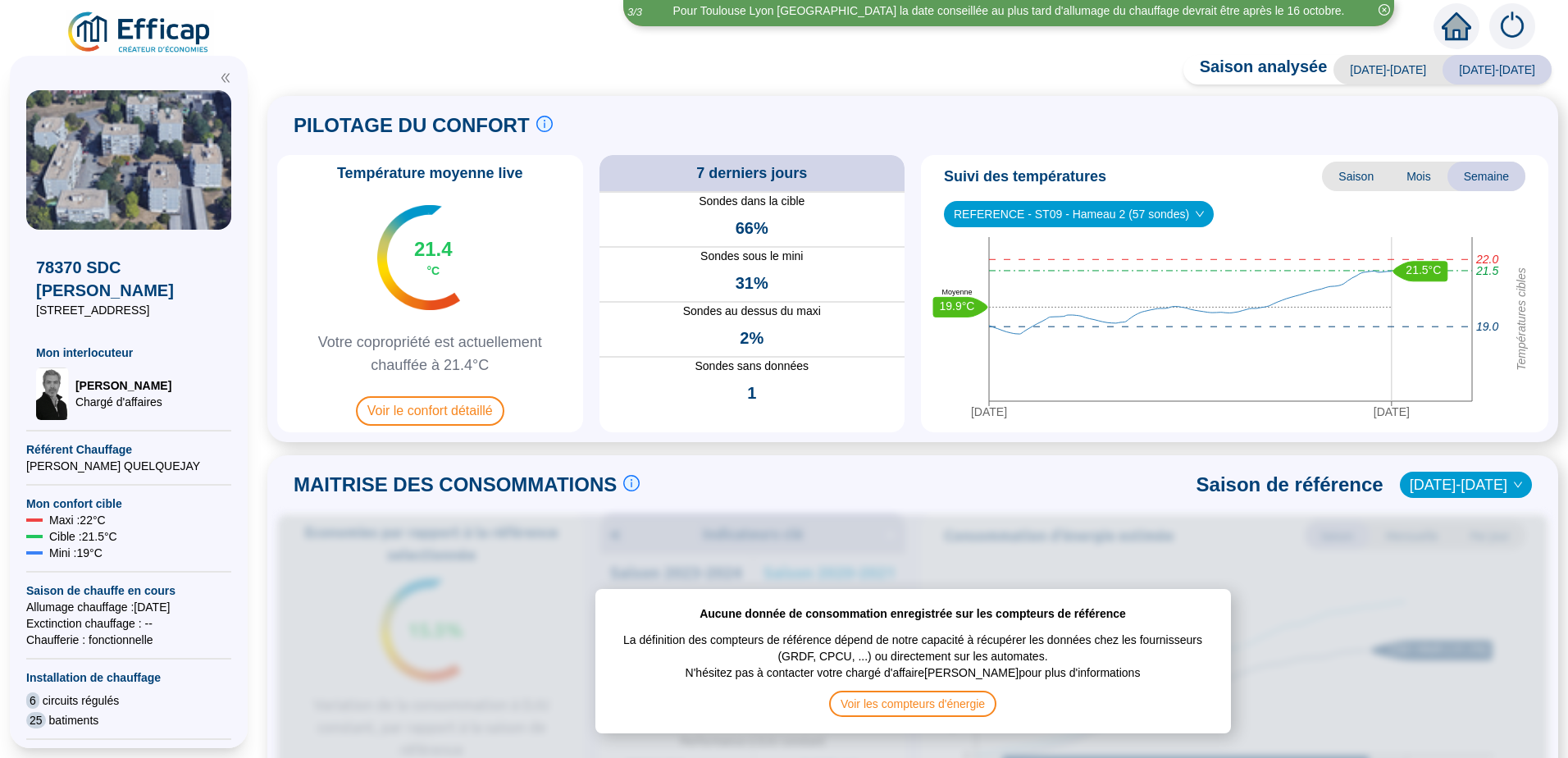
click at [1151, 219] on span "REFERENCE - ST09 - Hameau 2 (57 sondes)" at bounding box center [1079, 214] width 251 height 24
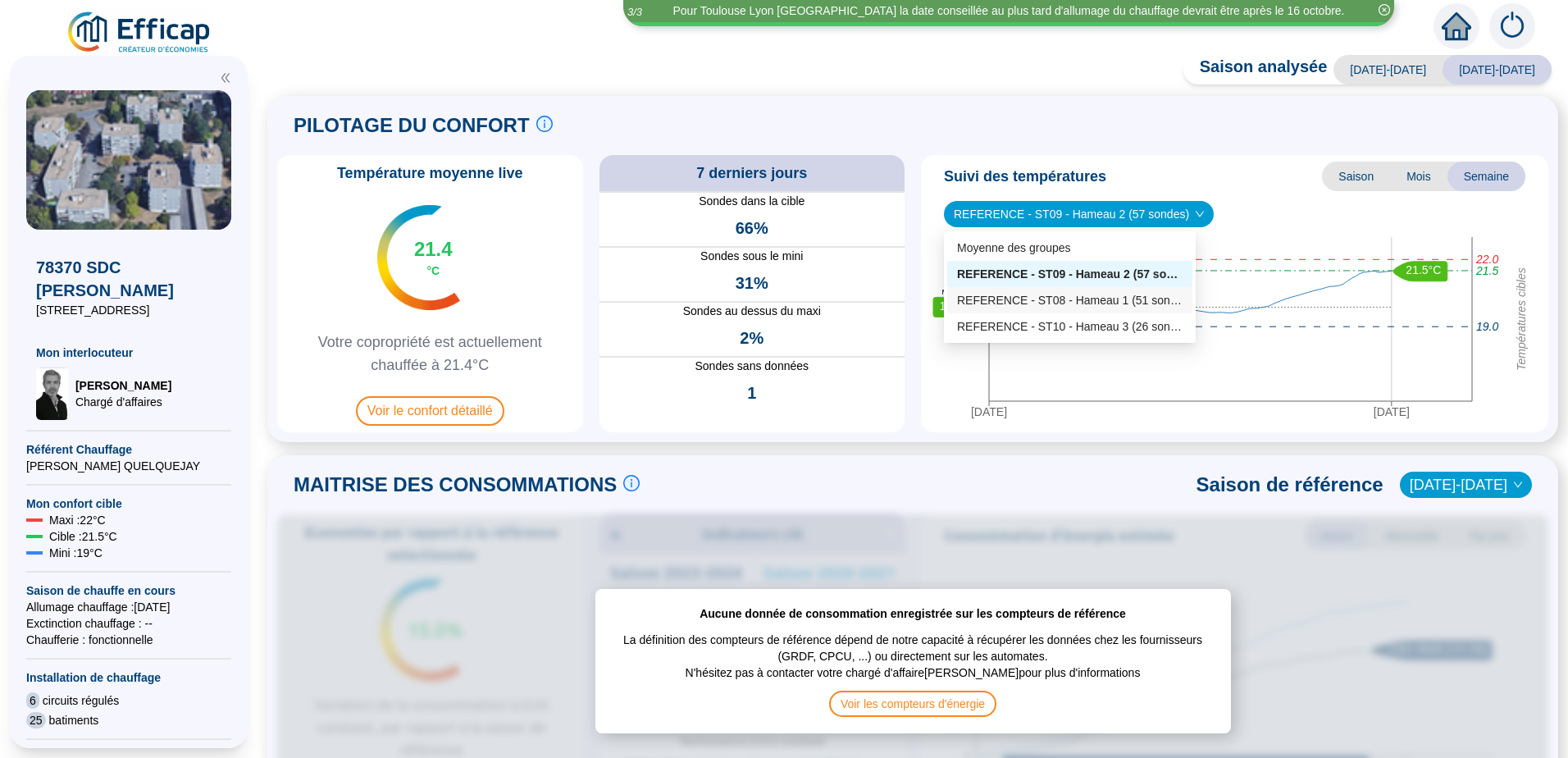
click at [1124, 299] on div "REFERENCE - ST08 - Hameau 1 (51 sondes)" at bounding box center [1070, 301] width 225 height 17
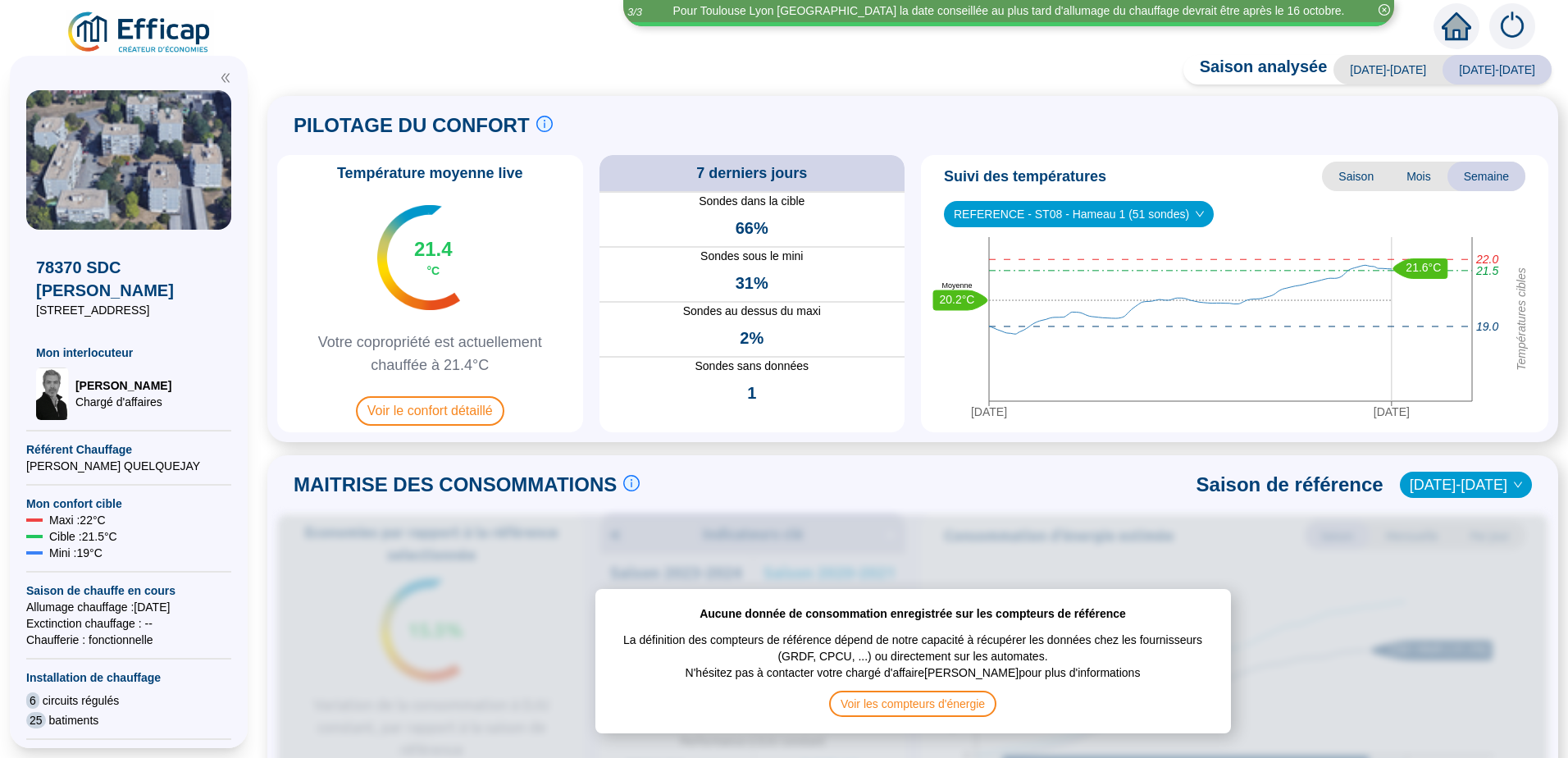
click at [1115, 216] on span "REFERENCE - ST08 - Hameau 1 (51 sondes)" at bounding box center [1079, 214] width 251 height 24
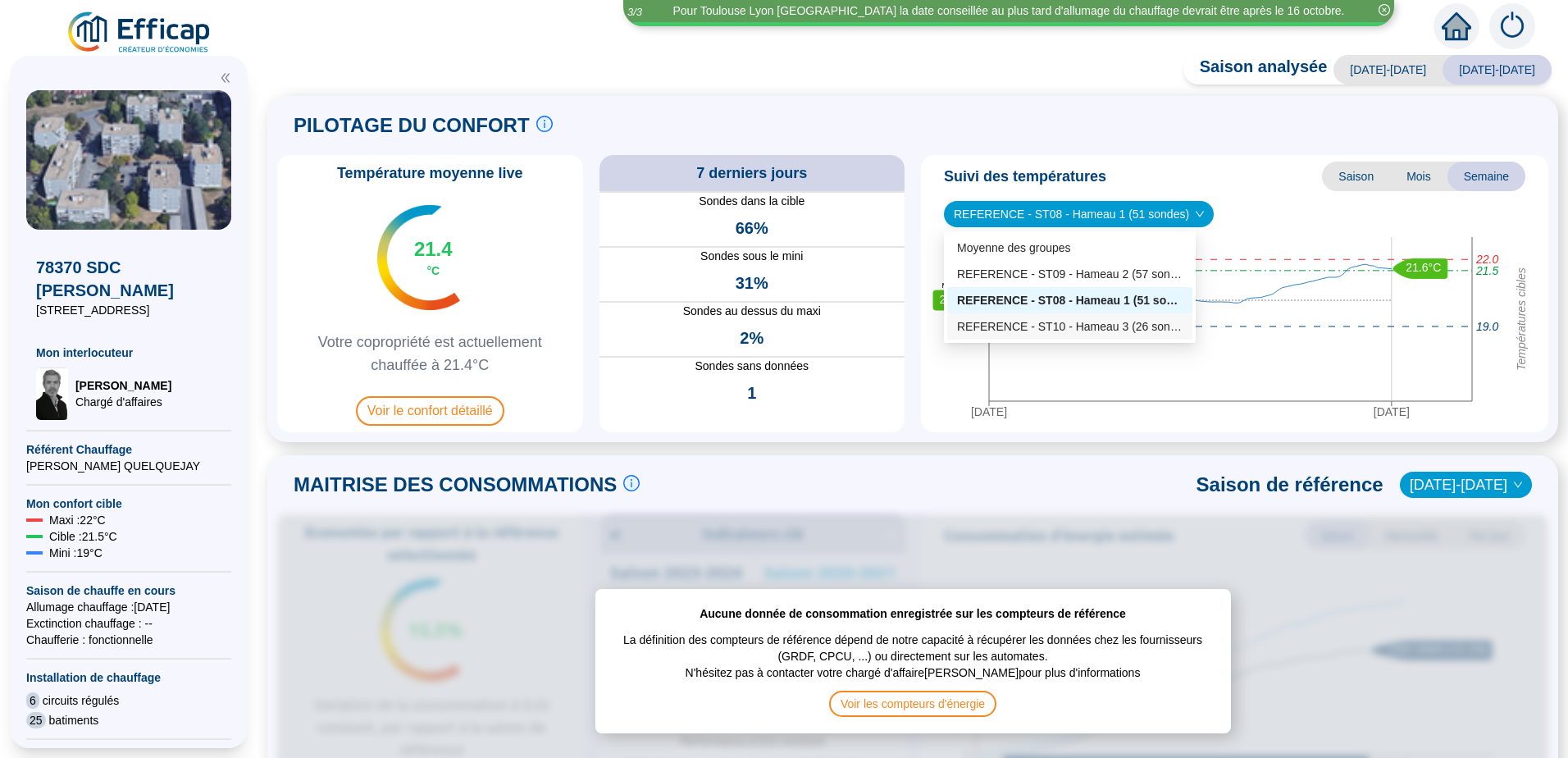
click at [1121, 324] on div "REFERENCE - ST10 - Hameau 3 (26 sondes)" at bounding box center [1070, 327] width 225 height 17
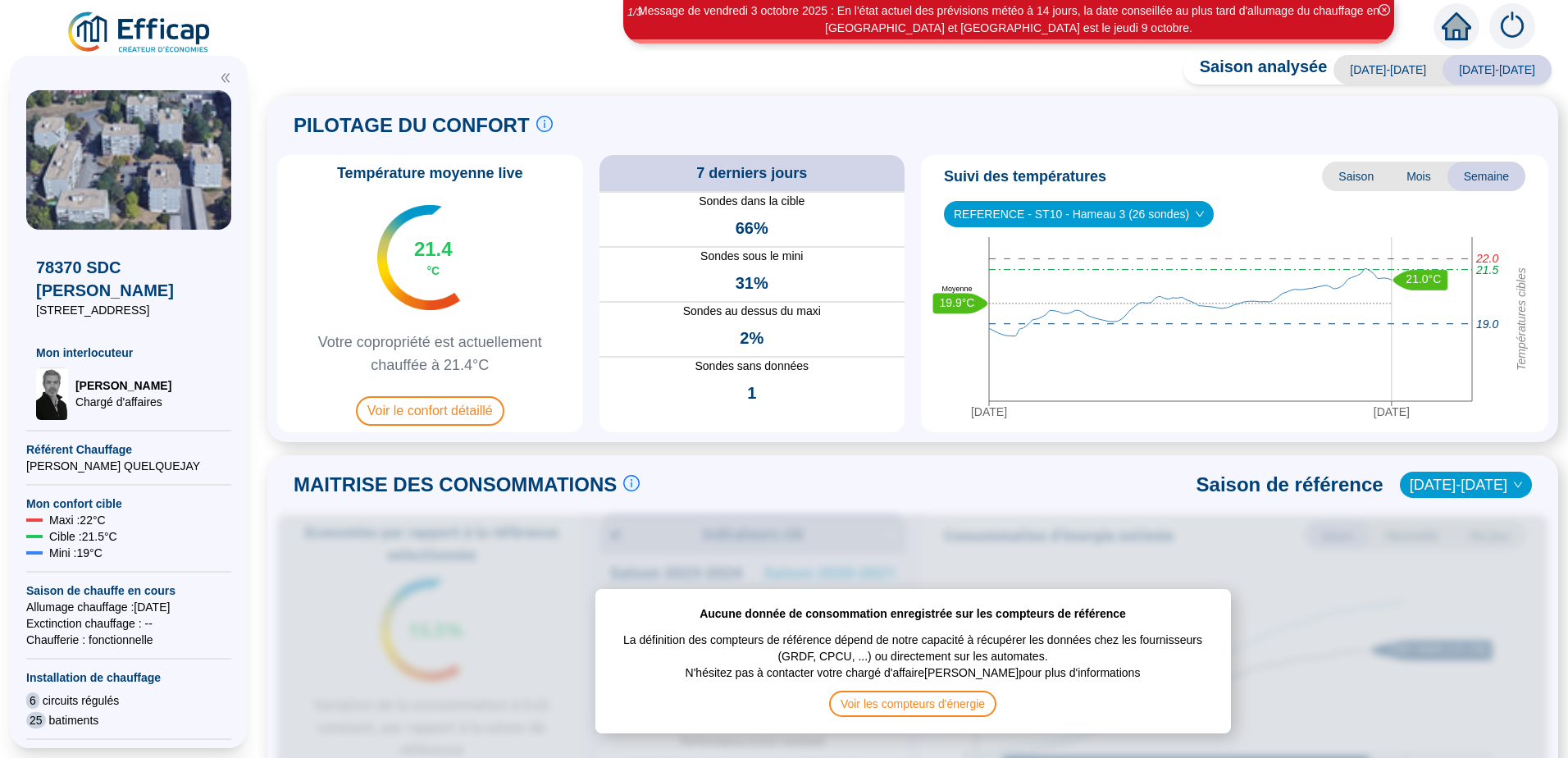
click at [1195, 218] on icon "down" at bounding box center [1199, 213] width 10 height 10
click at [1159, 213] on span "REFERENCE - ST10 - Hameau 3 (26 sondes)" at bounding box center [1079, 214] width 251 height 24
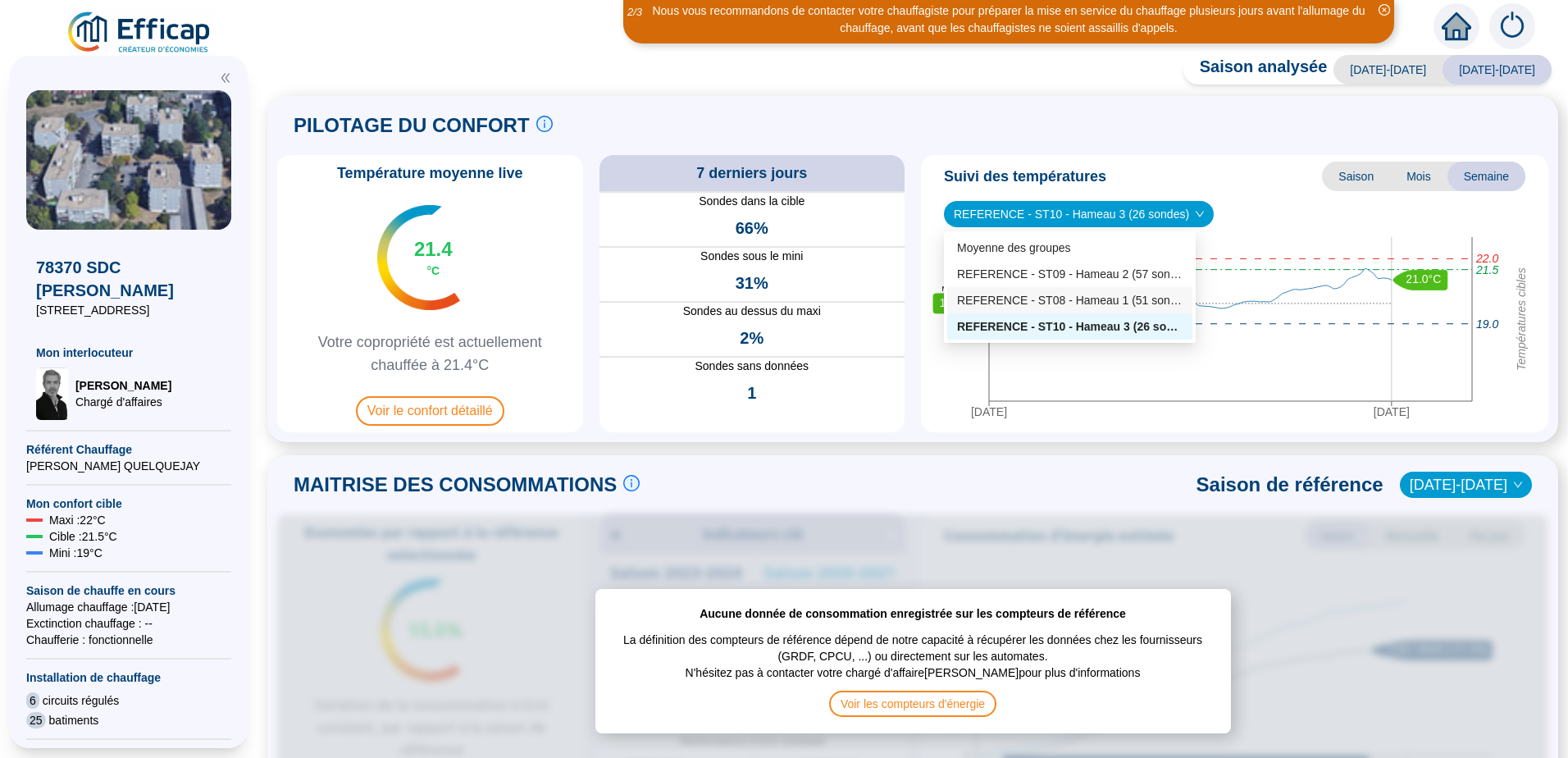
click at [1123, 303] on div "REFERENCE - ST08 - Hameau 1 (51 sondes)" at bounding box center [1070, 301] width 225 height 17
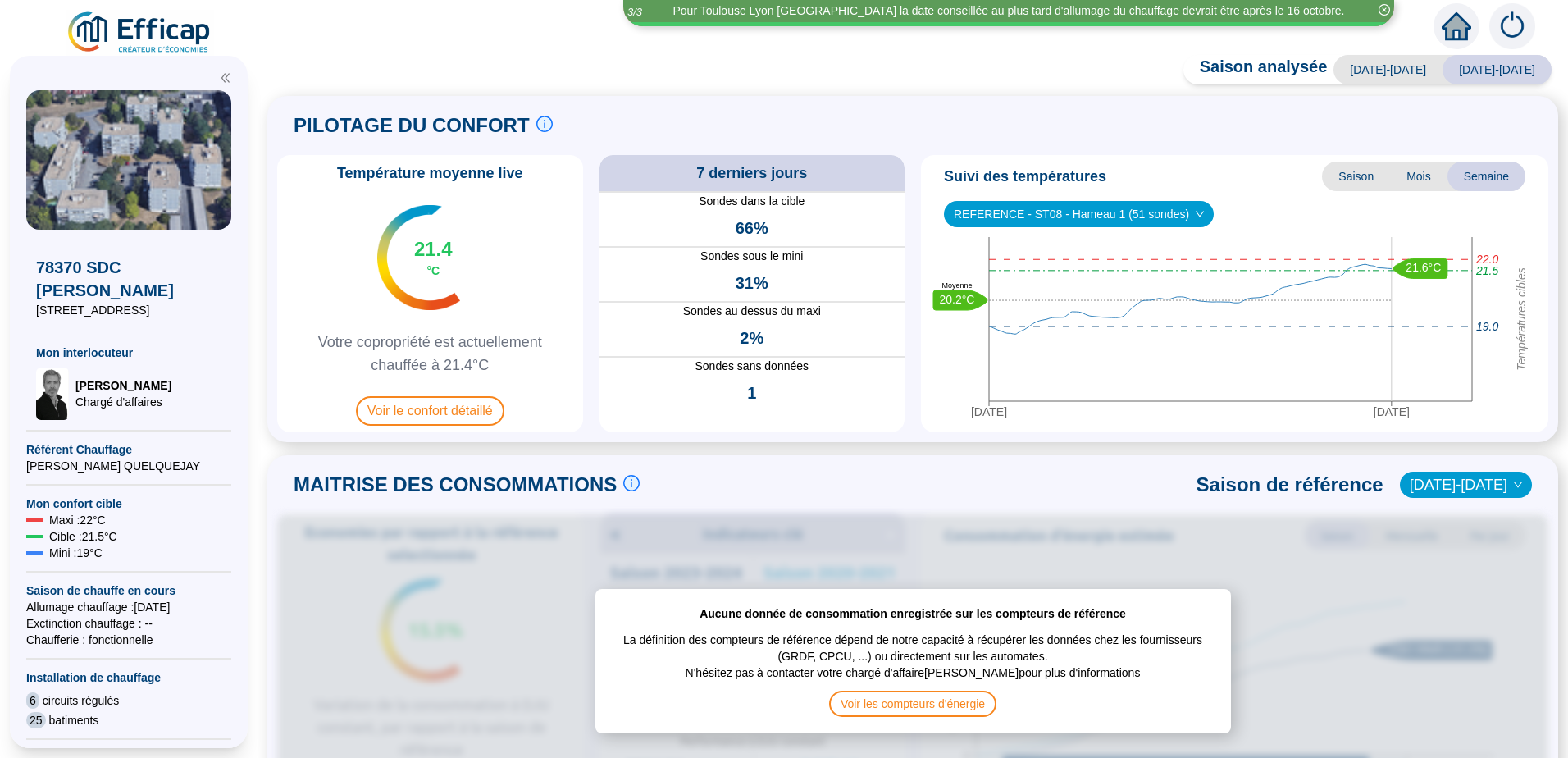
click at [1036, 210] on span "REFERENCE - ST08 - Hameau 1 (51 sondes)" at bounding box center [1079, 214] width 251 height 24
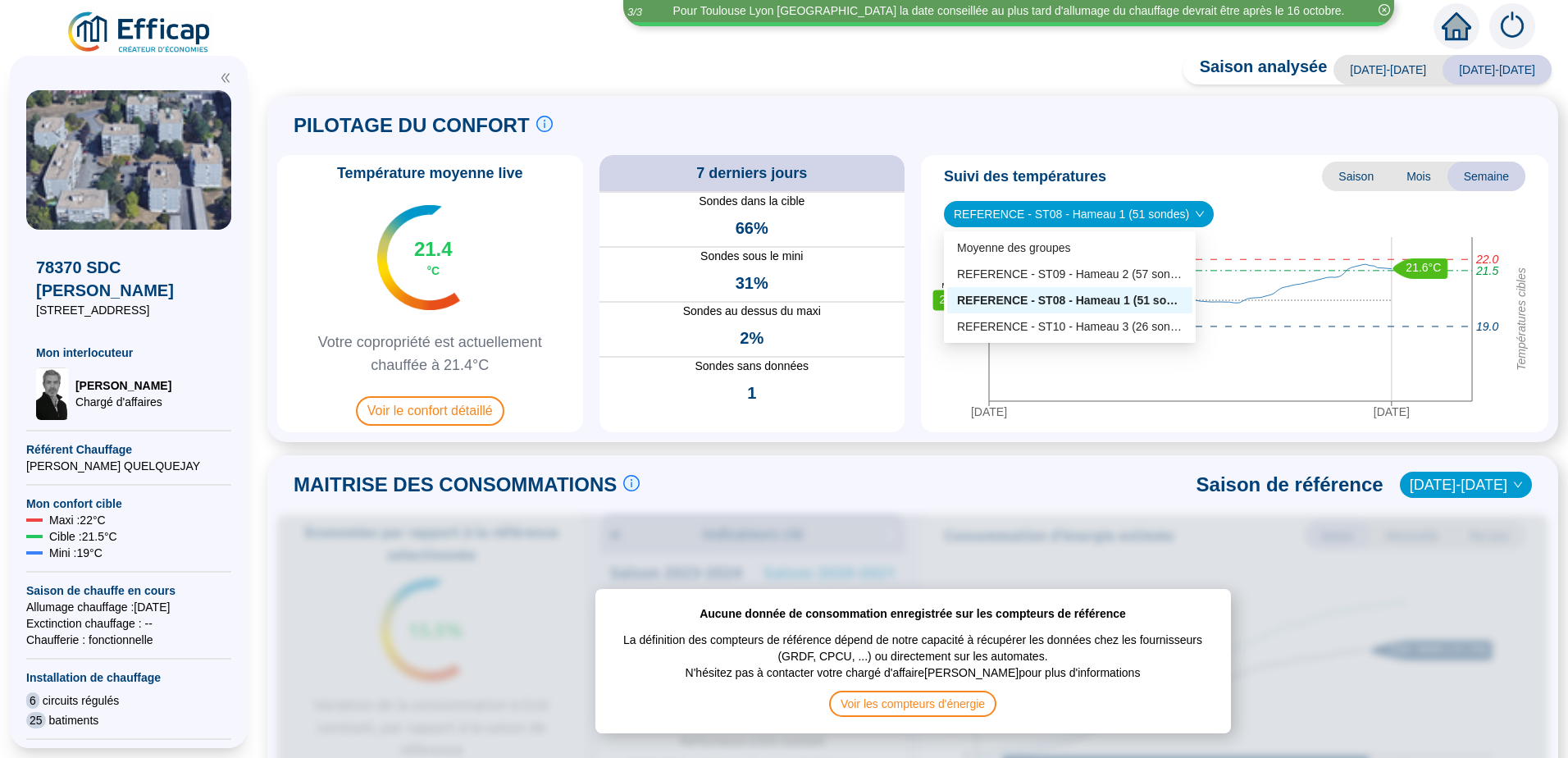
click at [1050, 304] on div "REFERENCE - ST08 - Hameau 1 (51 sondes)" at bounding box center [1070, 301] width 225 height 17
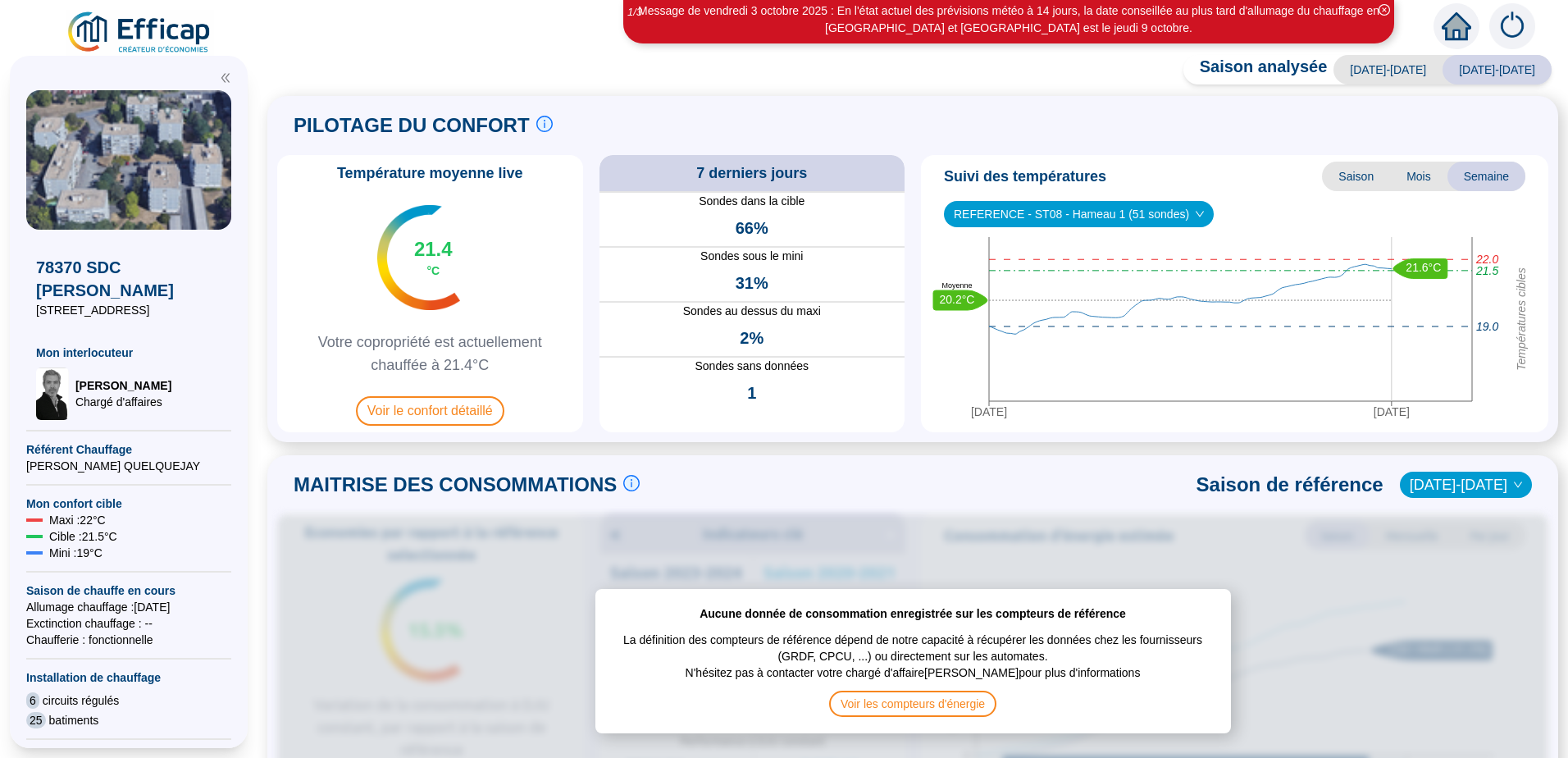
click at [1035, 220] on span "REFERENCE - ST08 - Hameau 1 (51 sondes)" at bounding box center [1079, 214] width 251 height 24
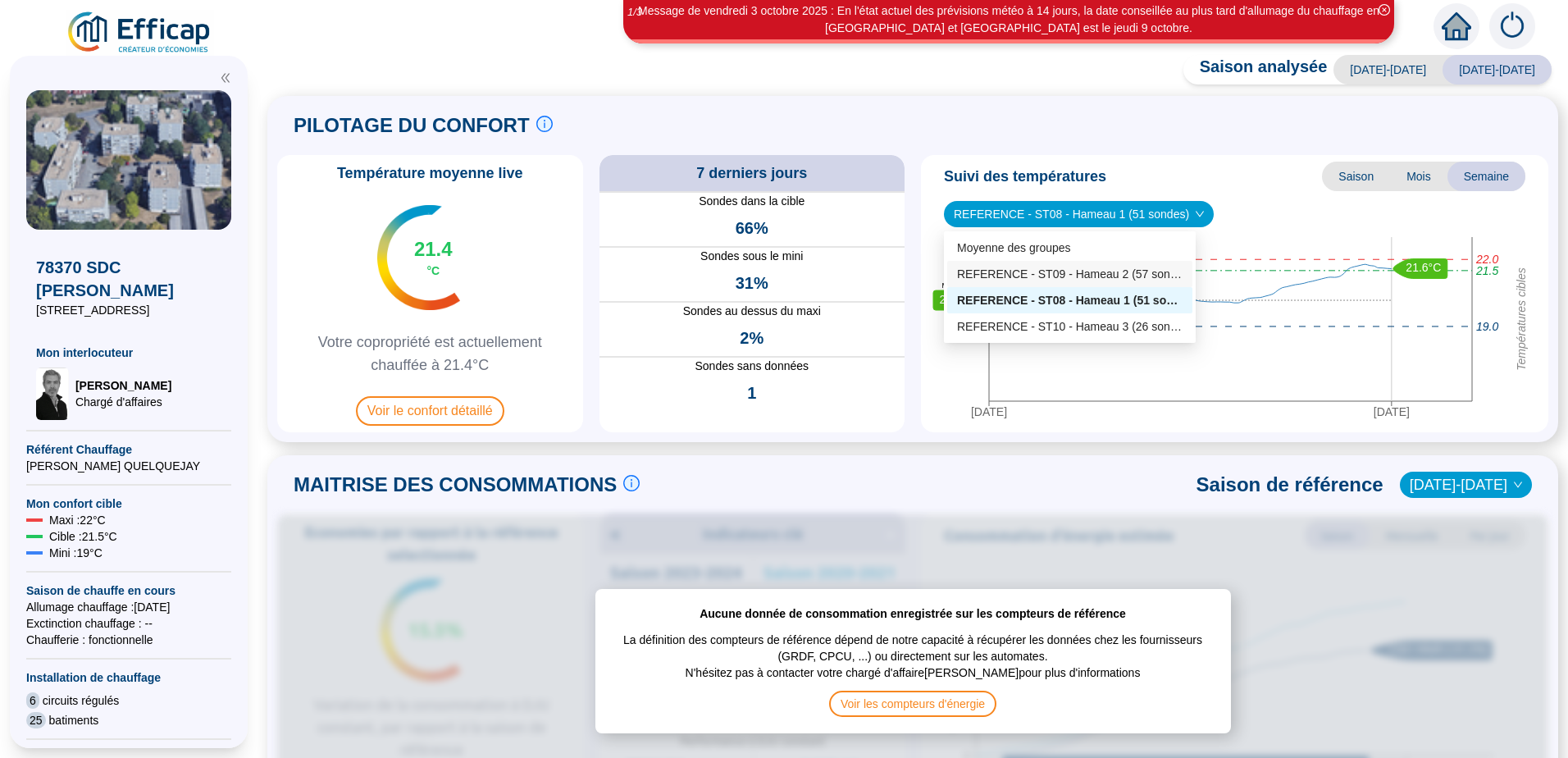
click at [1043, 279] on div "REFERENCE - ST09 - Hameau 2 (57 sondes)" at bounding box center [1070, 275] width 225 height 17
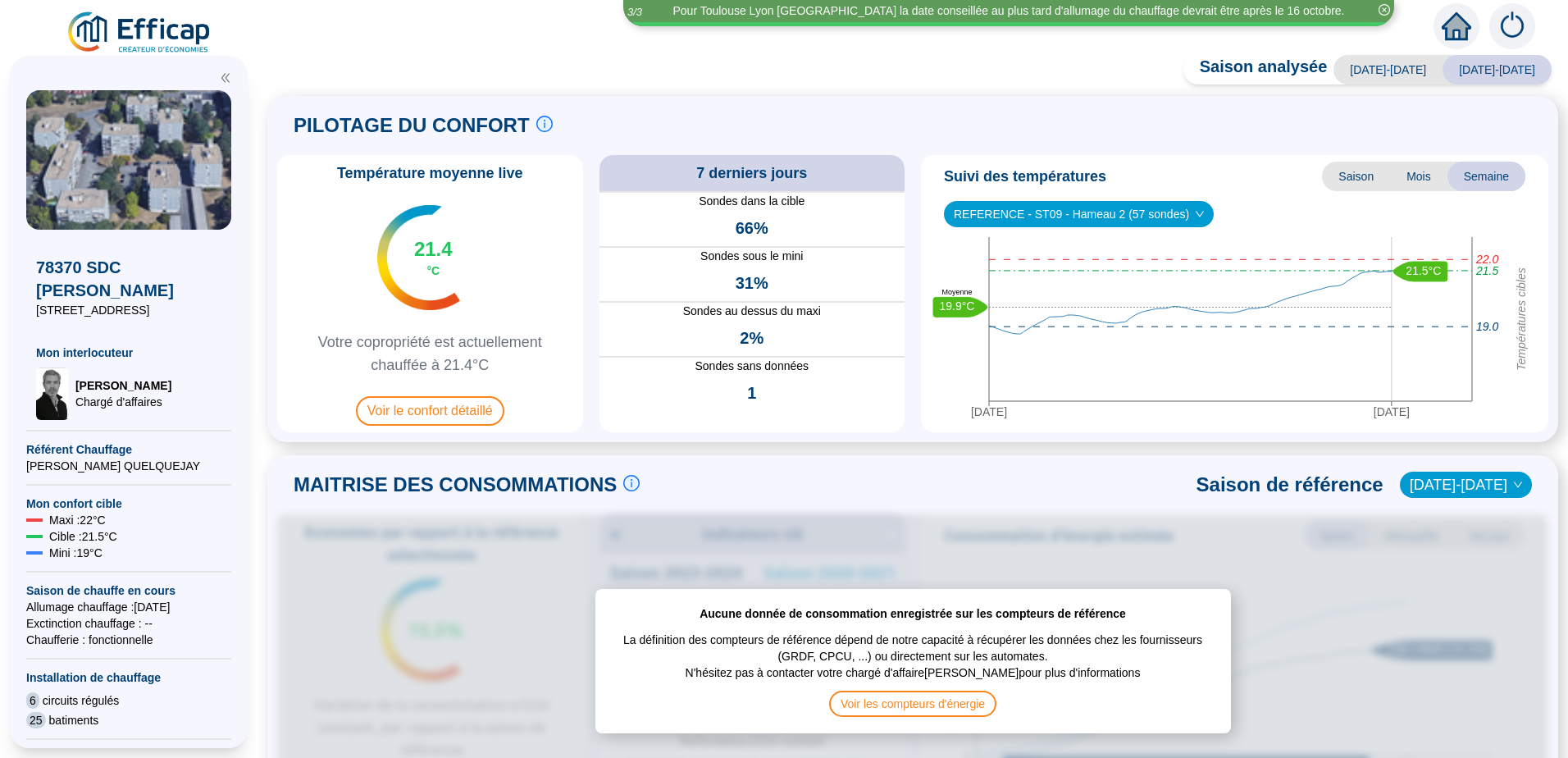
click at [1453, 28] on icon "home" at bounding box center [1457, 26] width 29 height 23
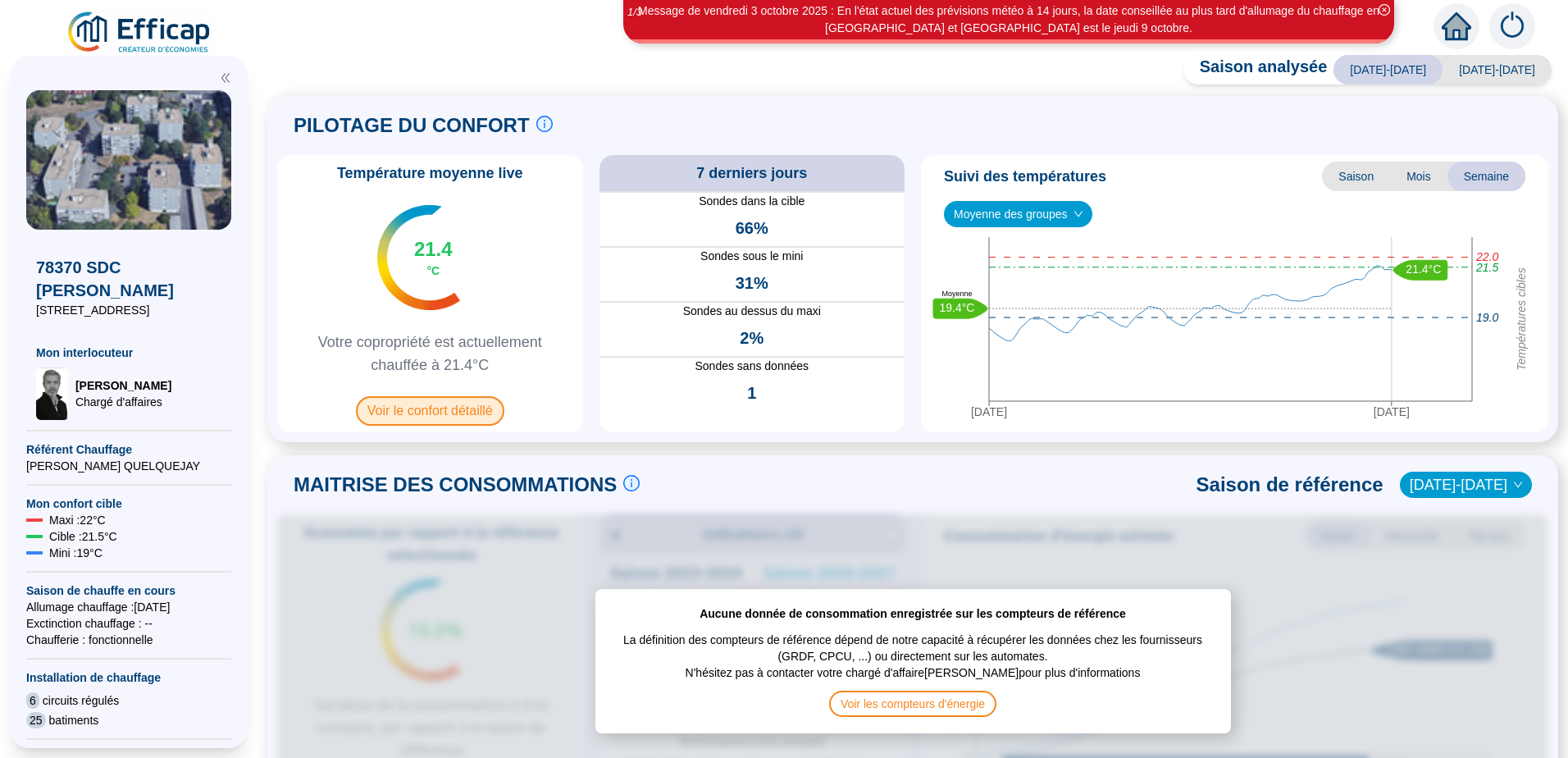
click at [454, 416] on span "Voir le confort détaillé" at bounding box center [430, 411] width 149 height 29
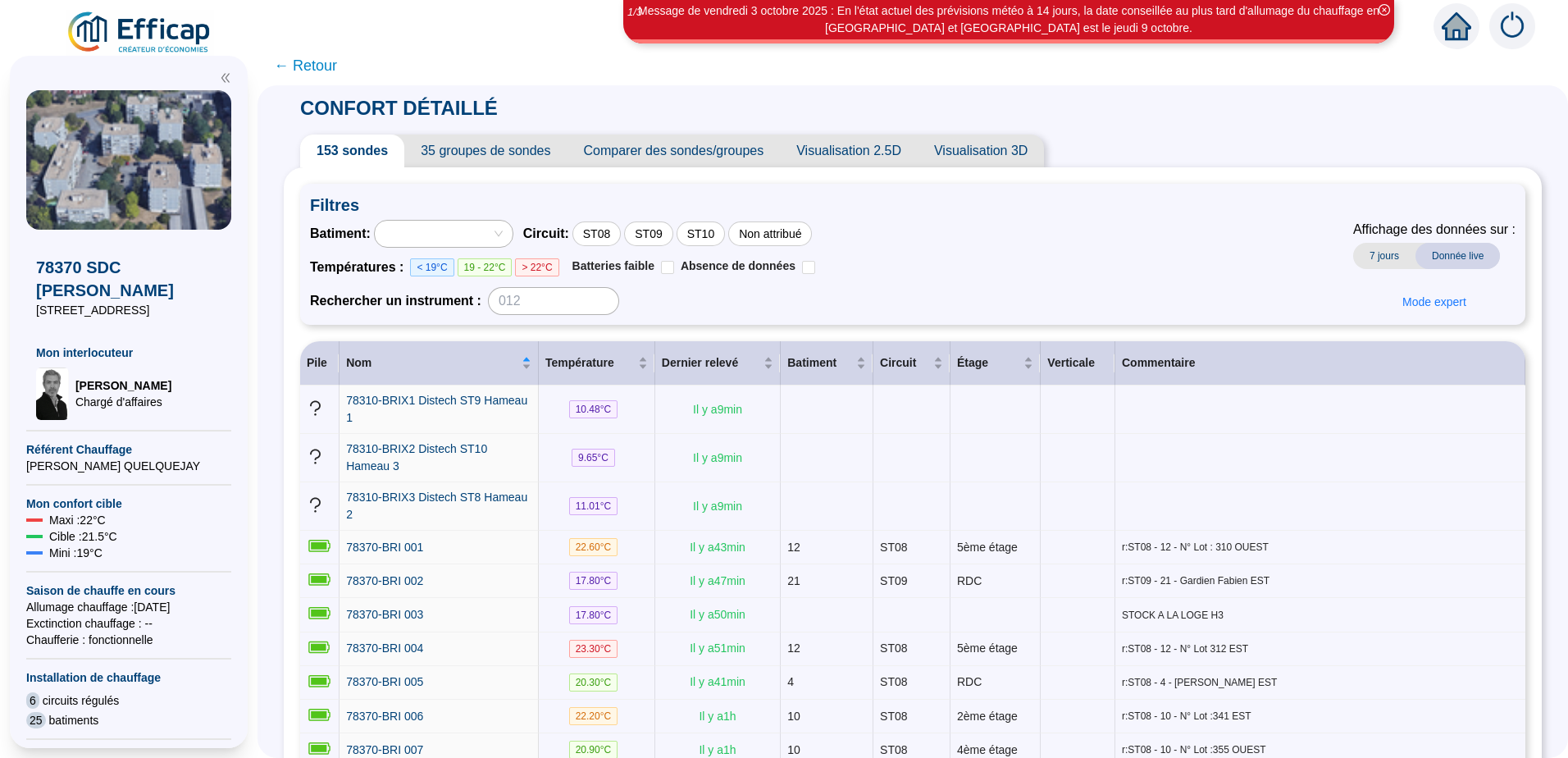
click at [512, 234] on div at bounding box center [443, 233] width 137 height 26
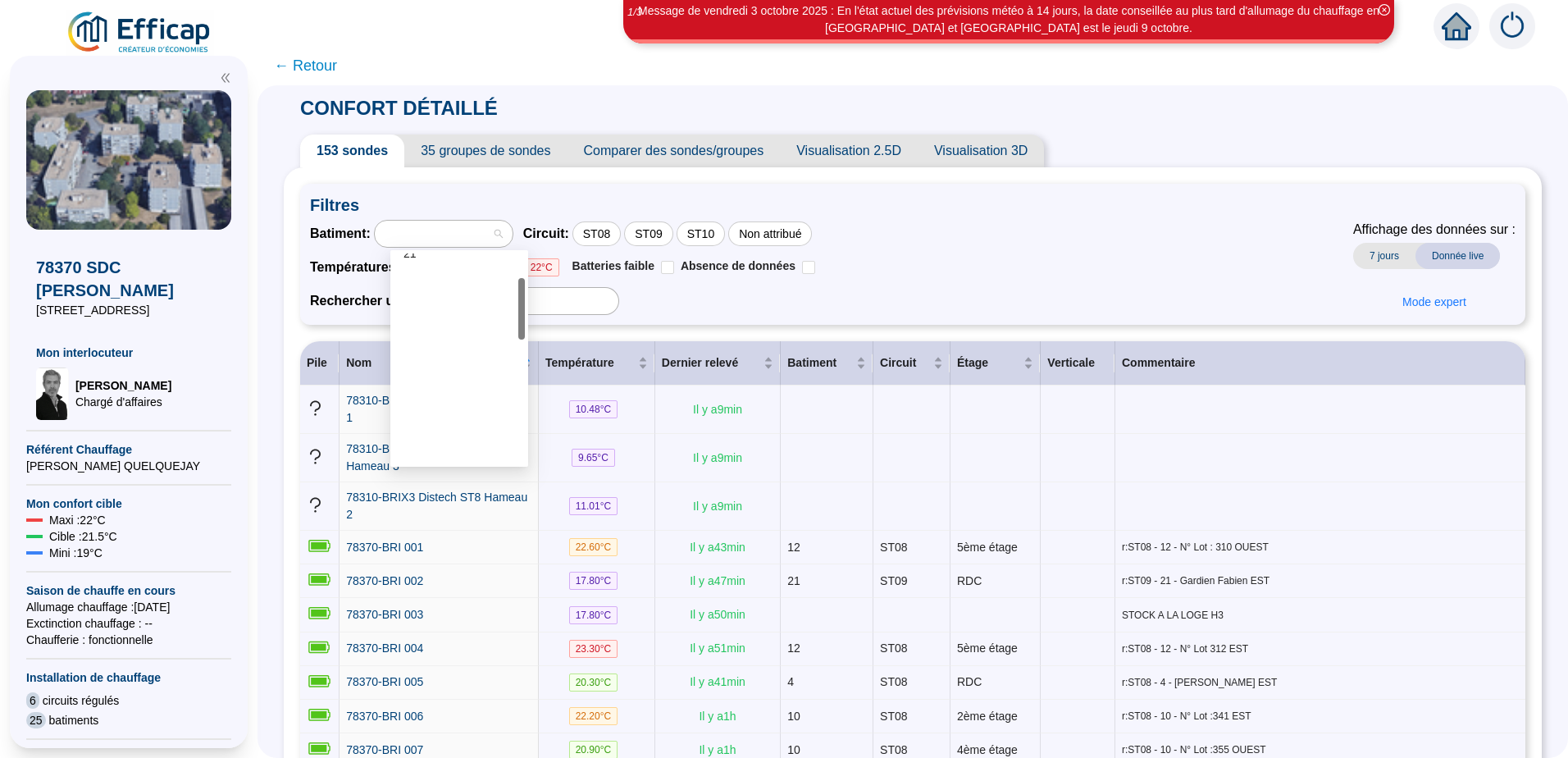
scroll to position [328, 0]
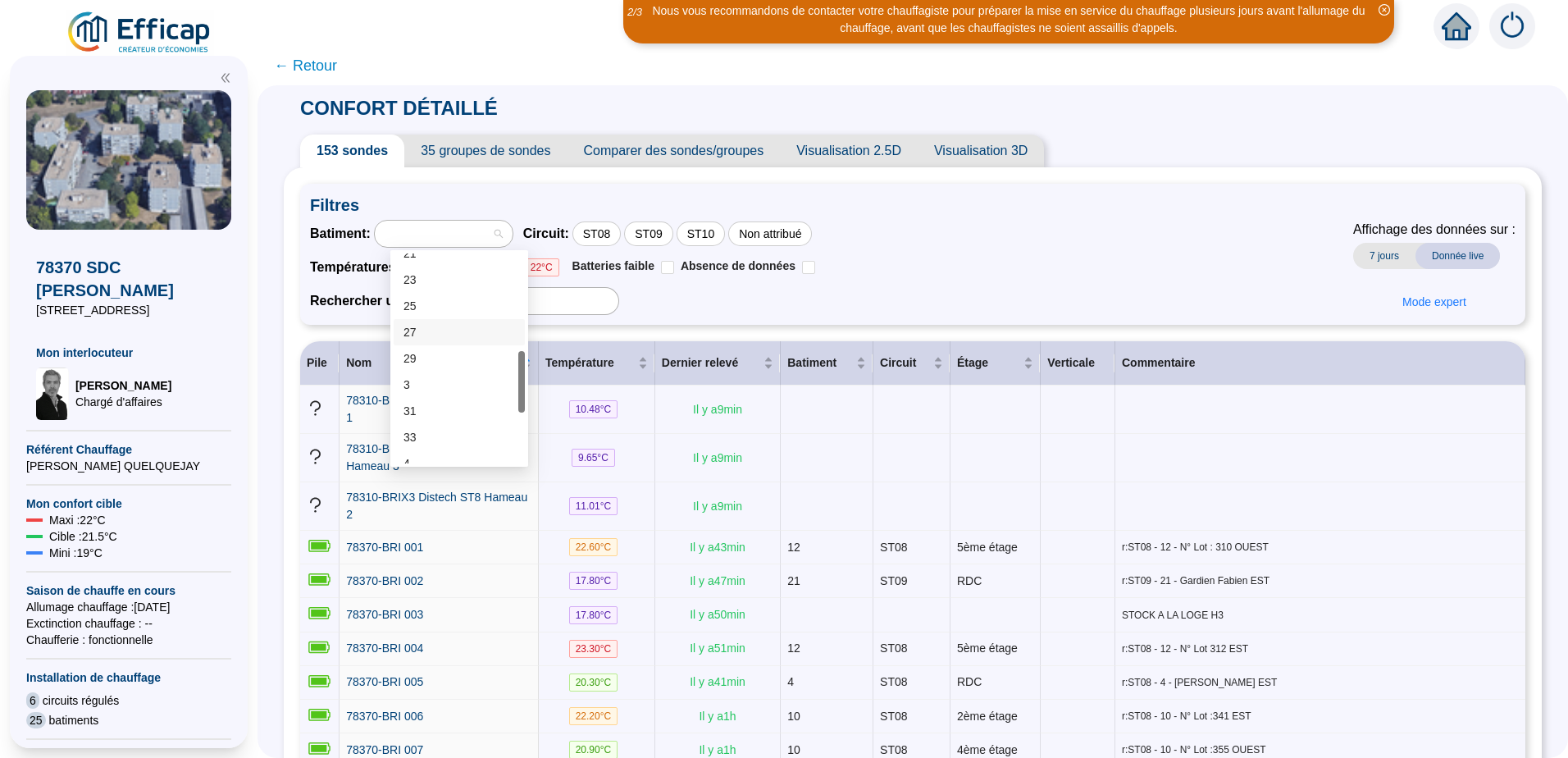
click at [420, 333] on div "27" at bounding box center [459, 333] width 111 height 17
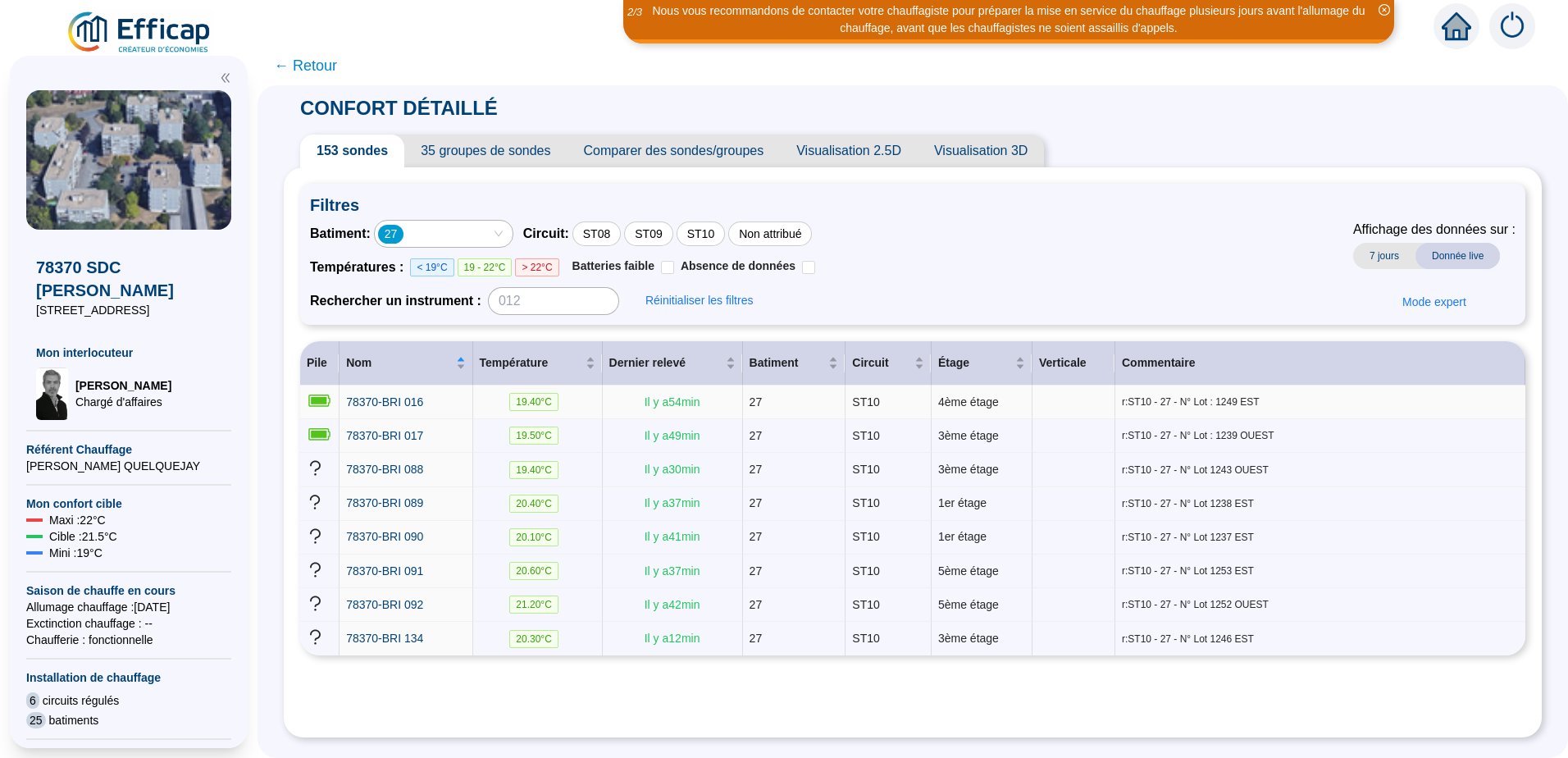
click at [544, 403] on span "19.40 °C" at bounding box center [534, 402] width 49 height 18
click at [390, 399] on span "78370-BRI 016" at bounding box center [384, 402] width 77 height 13
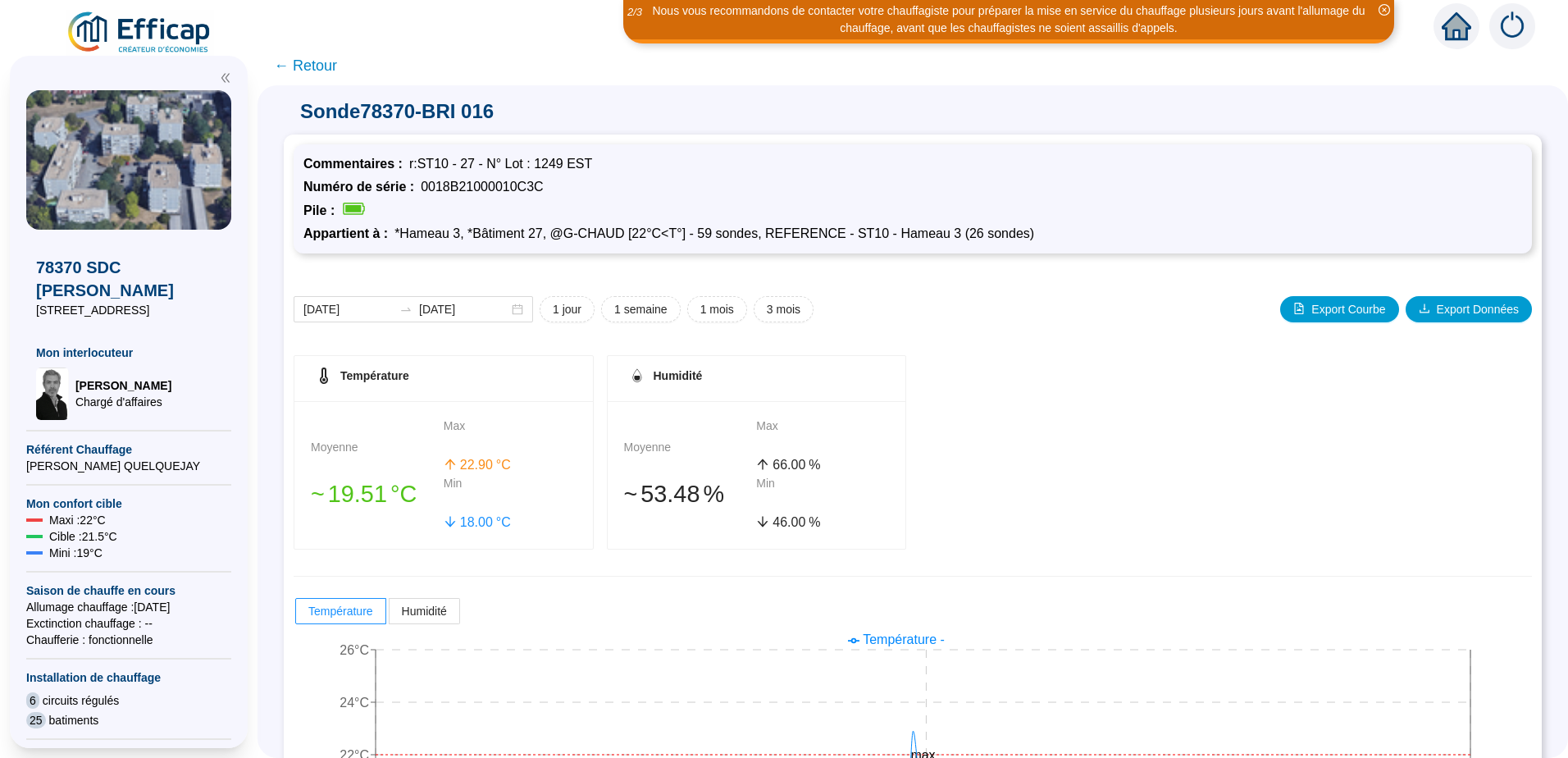
click at [321, 64] on span "← Retour" at bounding box center [305, 66] width 63 height 23
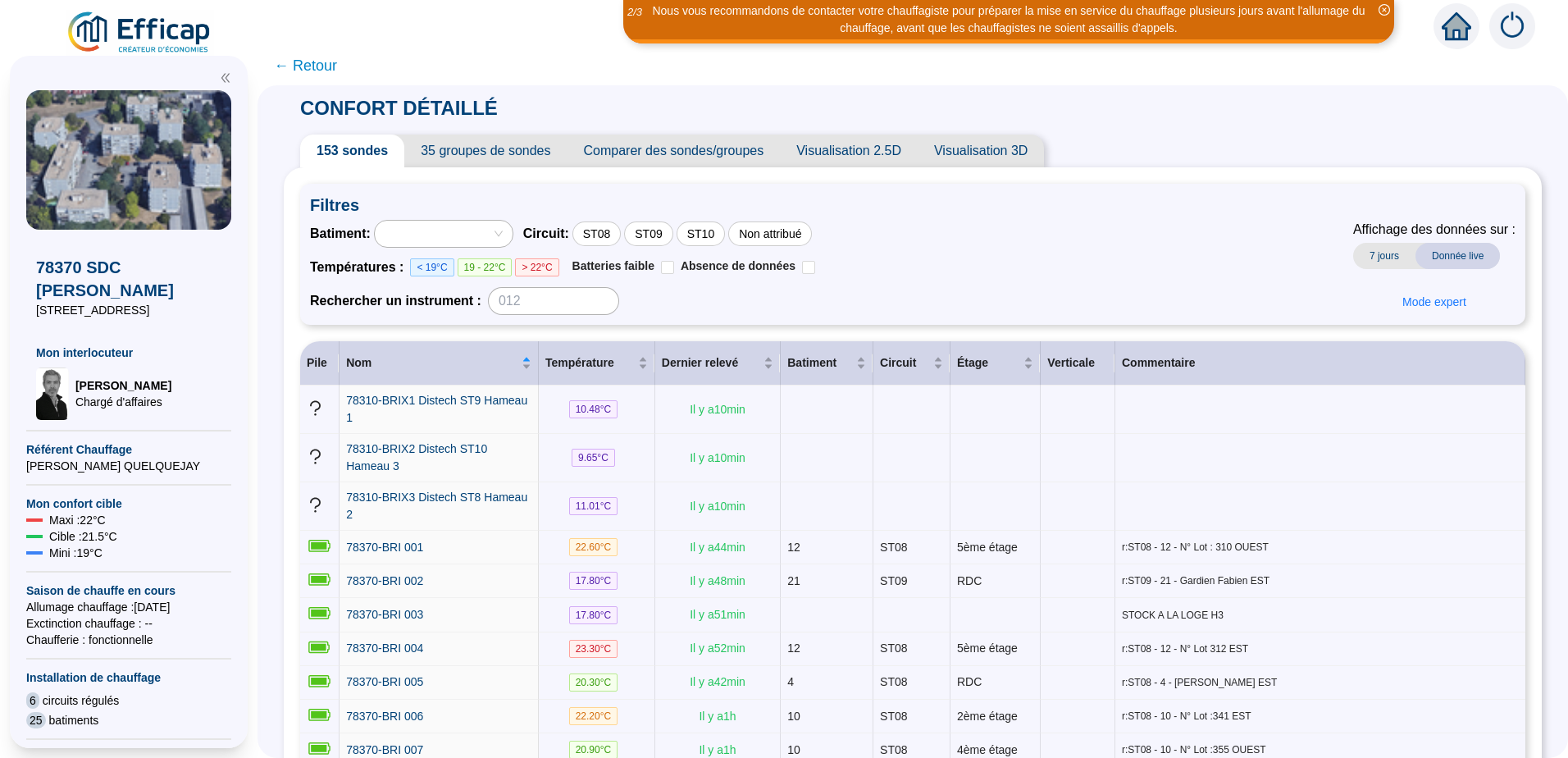
click at [511, 235] on div at bounding box center [443, 233] width 137 height 26
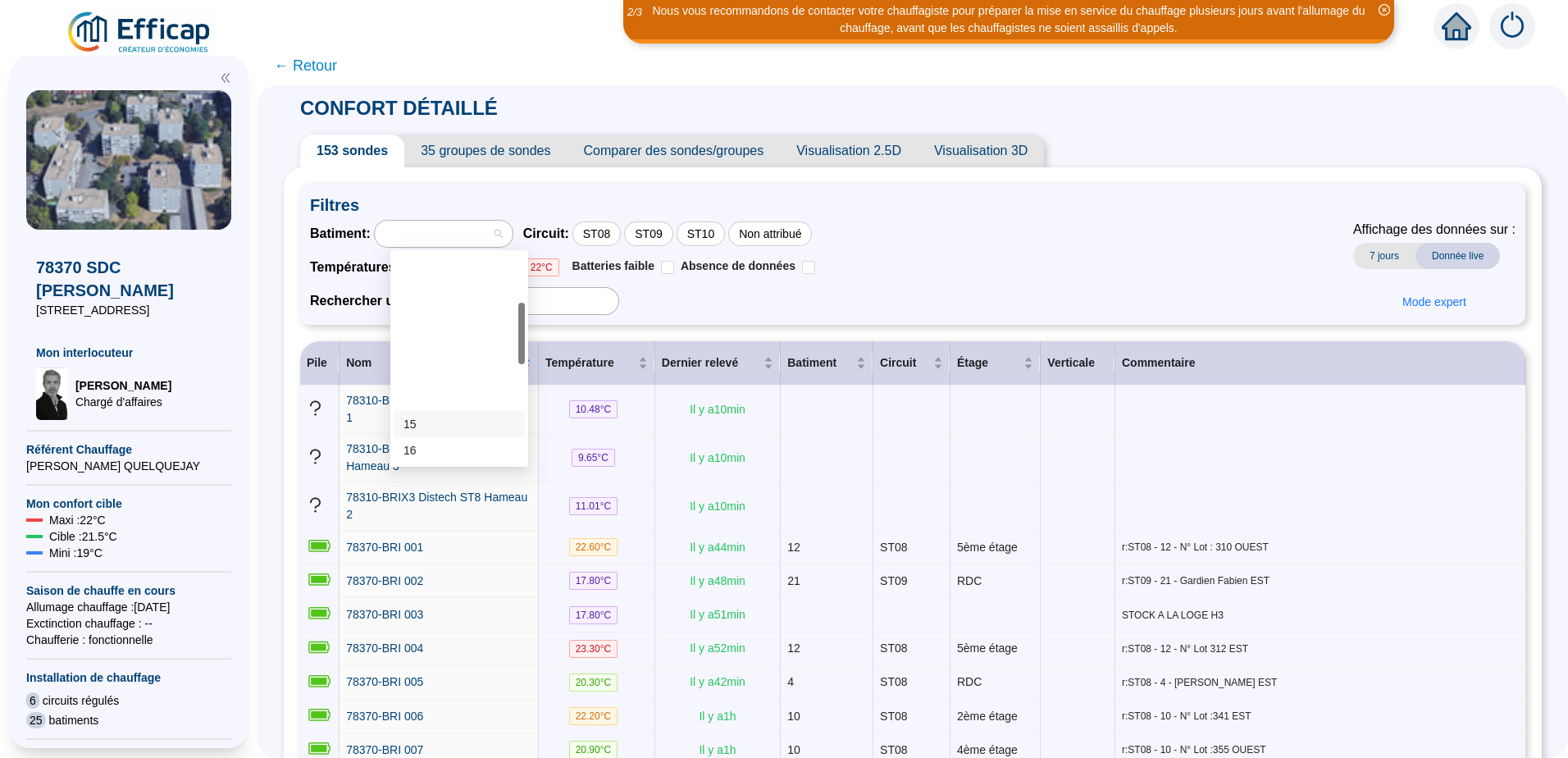
scroll to position [246, 0]
click at [430, 413] on div "27" at bounding box center [459, 415] width 111 height 17
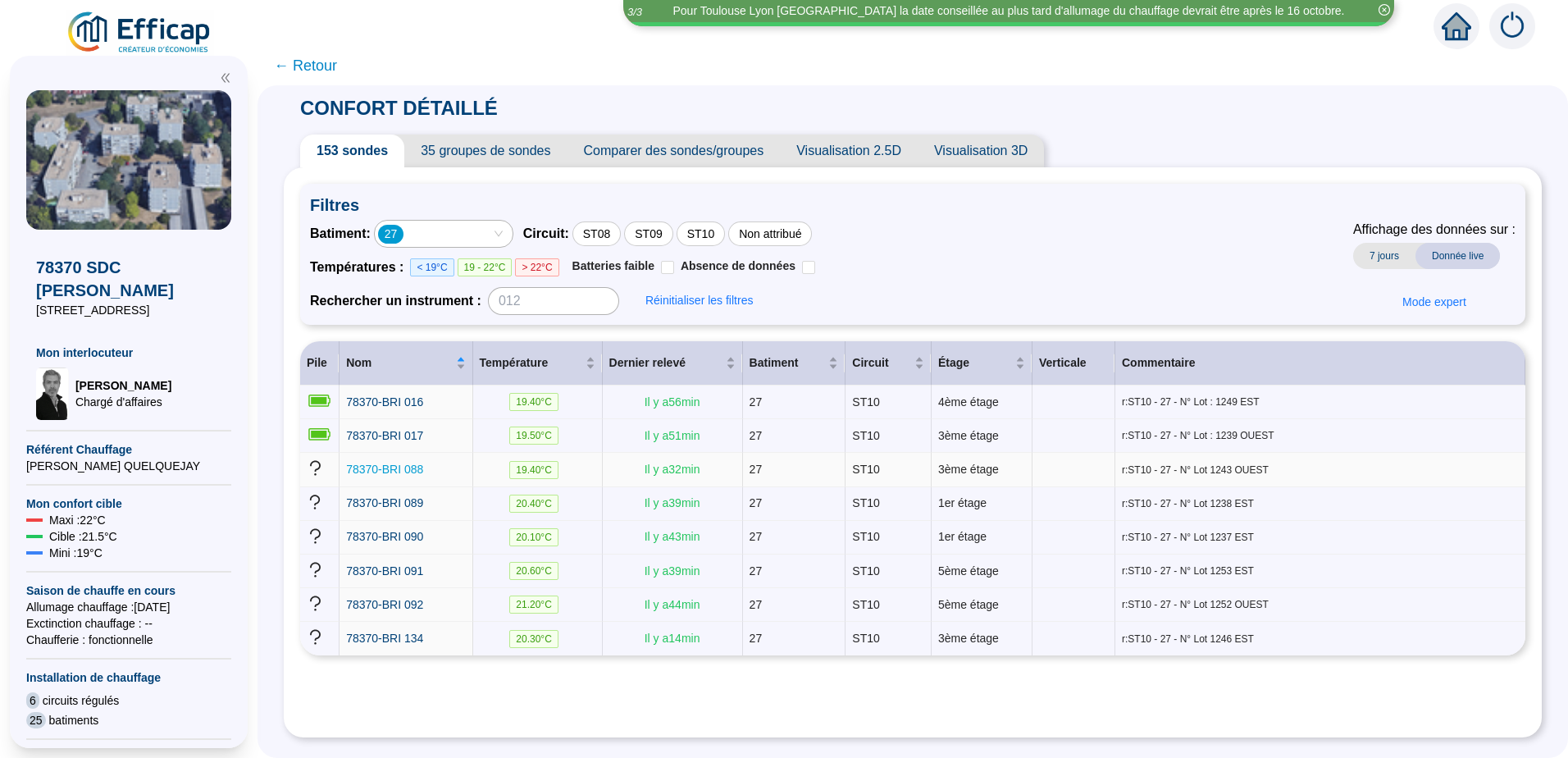
click at [413, 471] on span "78370-BRI 088" at bounding box center [384, 468] width 77 height 13
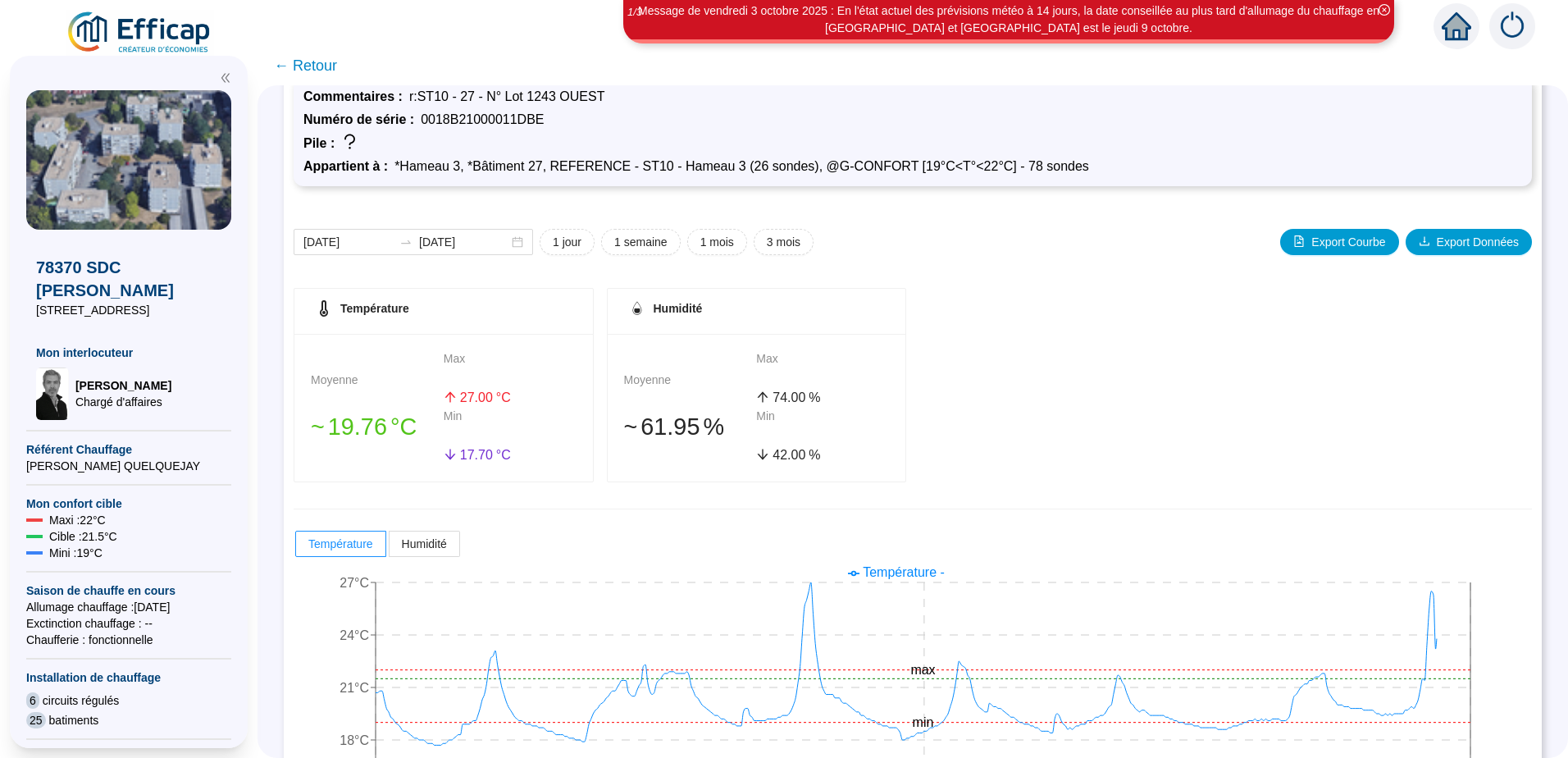
scroll to position [153, 0]
